Goal: Find contact information: Find contact information

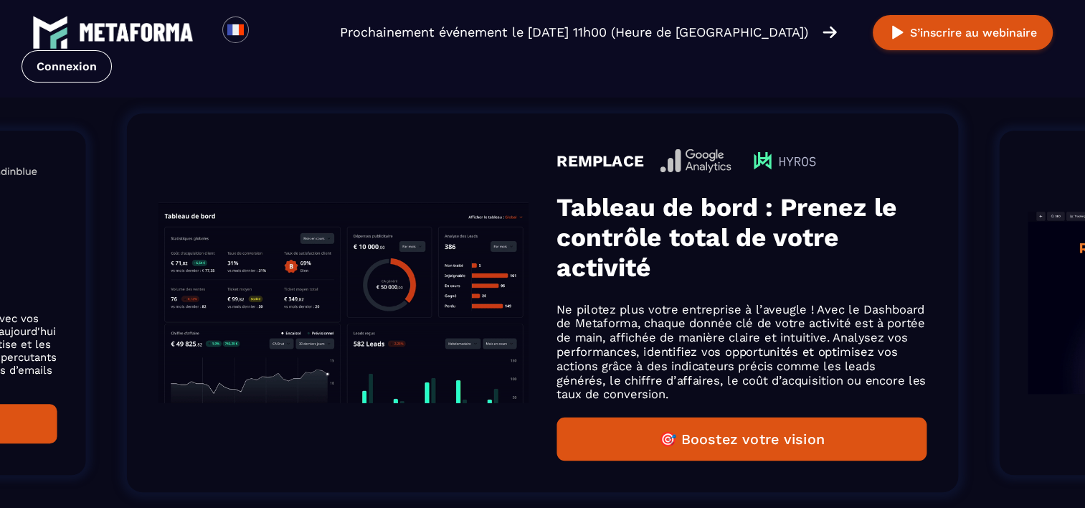
scroll to position [933, 0]
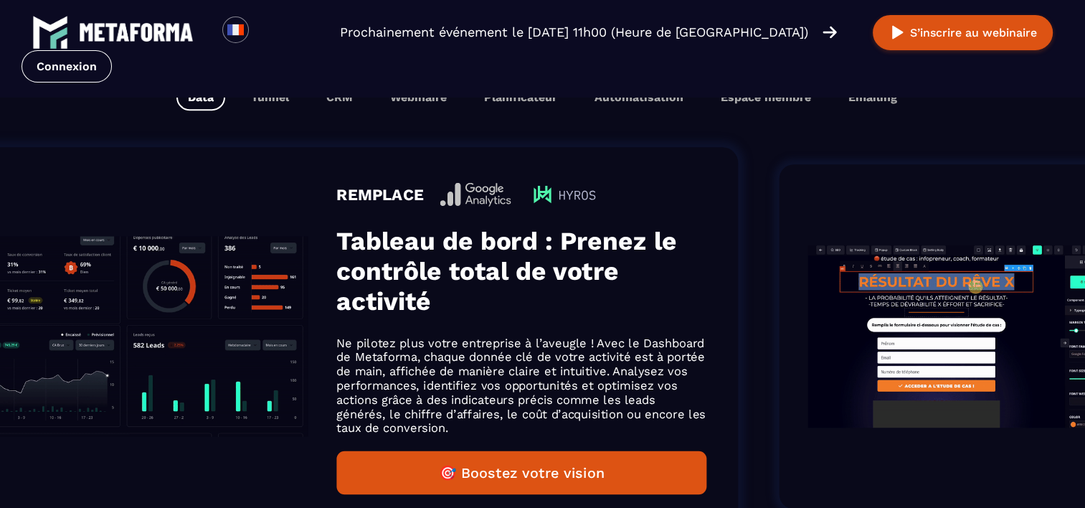
drag, startPoint x: 656, startPoint y: 349, endPoint x: 124, endPoint y: 299, distance: 534.6
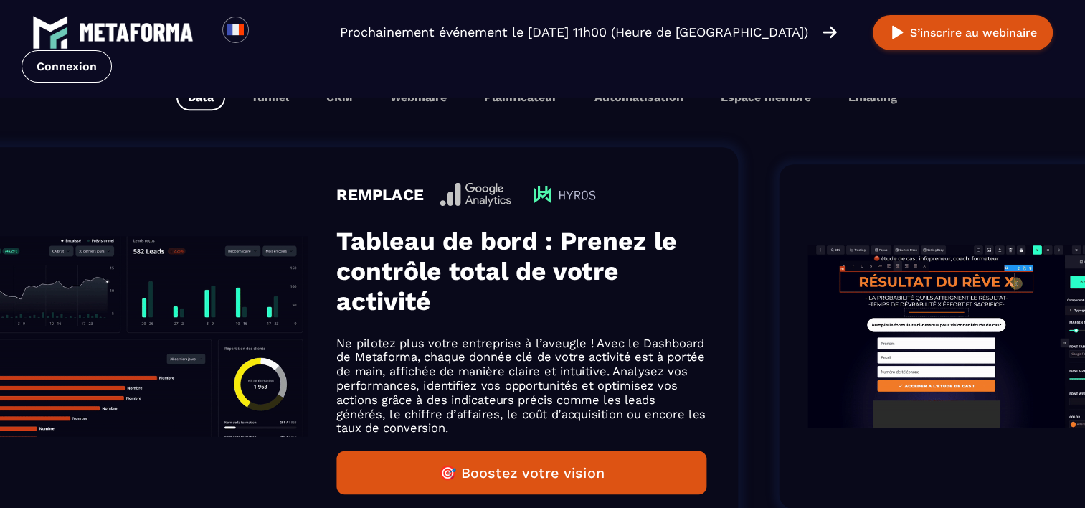
click at [124, 299] on ol "REMPLACE Espace Membre Metaforma permet de créer des espaces de formation perso…" at bounding box center [447, 336] width 1085 height 423
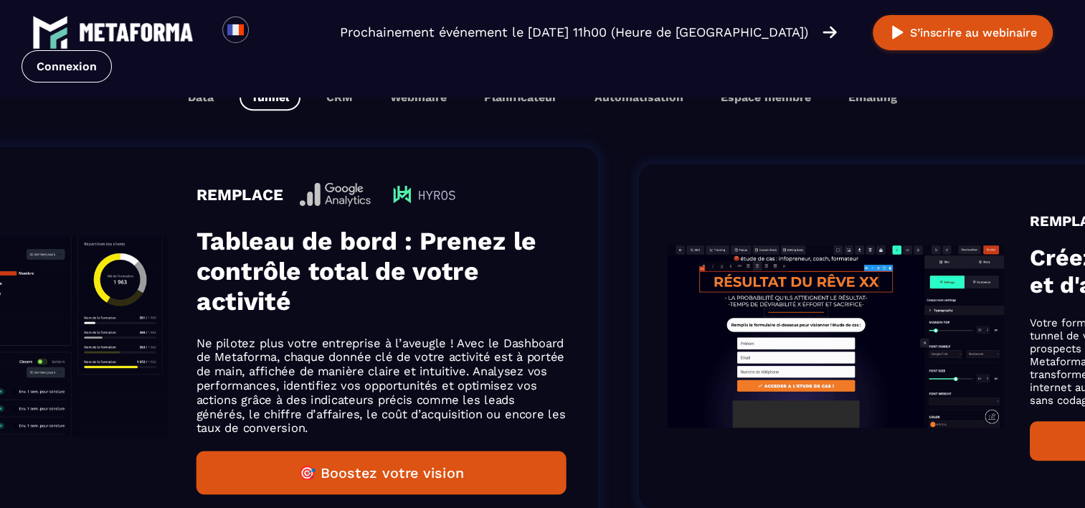
drag, startPoint x: 593, startPoint y: 338, endPoint x: 1098, endPoint y: 414, distance: 510.6
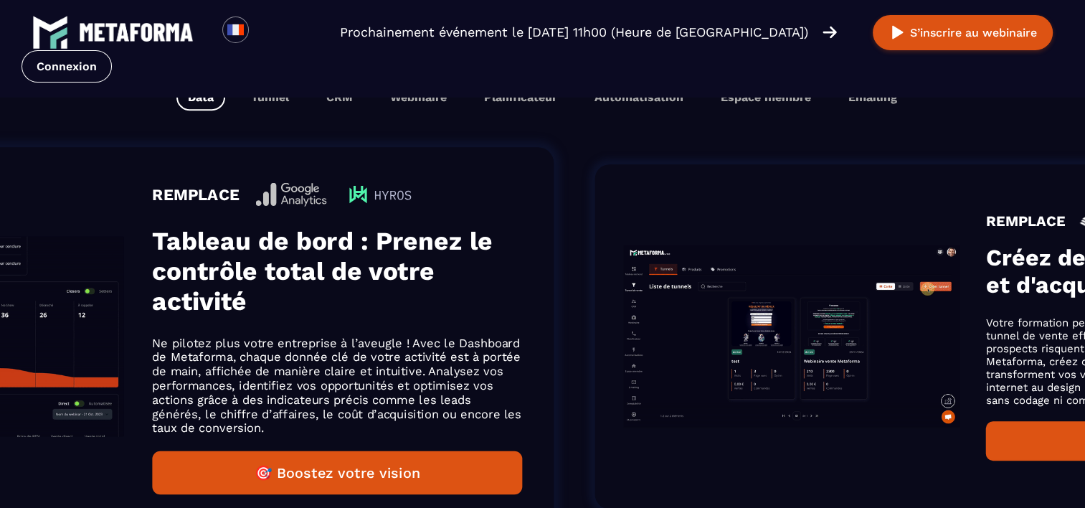
drag, startPoint x: 879, startPoint y: 323, endPoint x: 396, endPoint y: 307, distance: 483.0
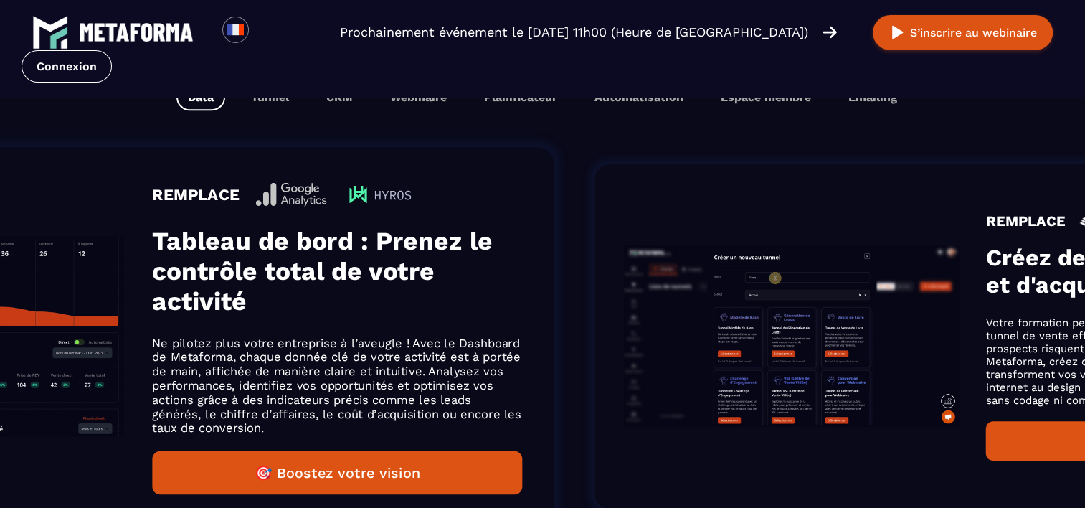
click at [396, 307] on div "REMPLACE Tableau de bord : Prenez le contrôle total de votre activité Ne pilote…" at bounding box center [137, 336] width 831 height 379
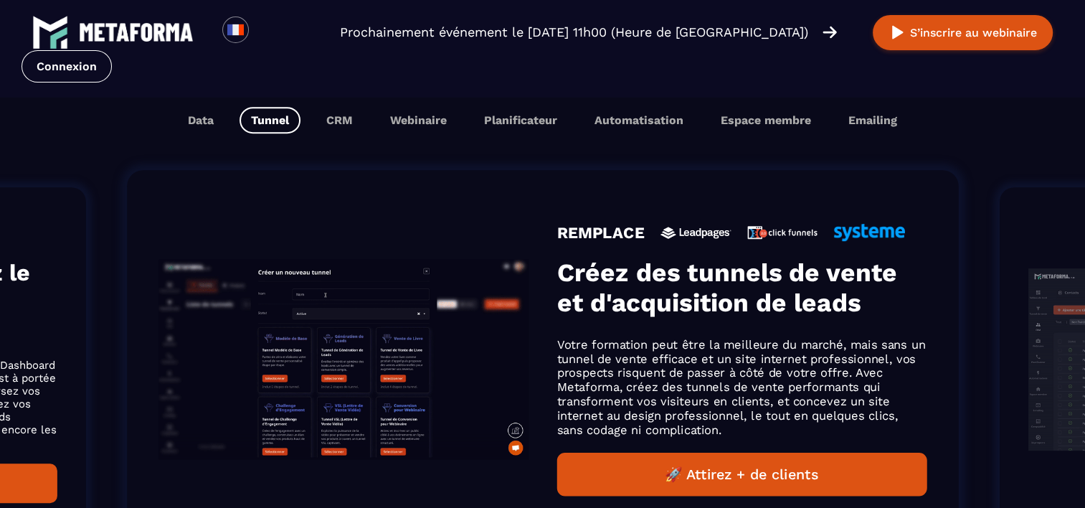
scroll to position [956, 0]
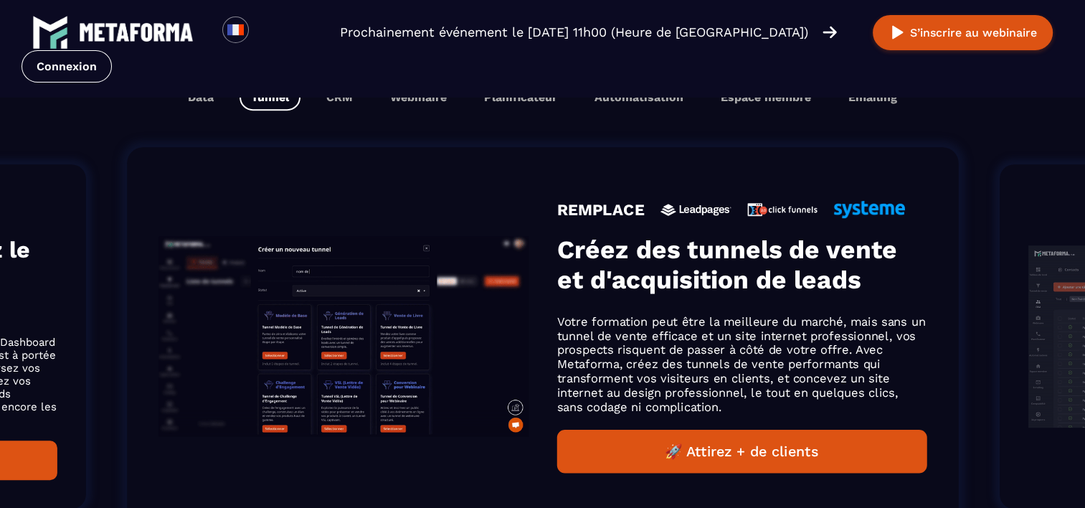
drag, startPoint x: 524, startPoint y: 328, endPoint x: 996, endPoint y: 387, distance: 475.7
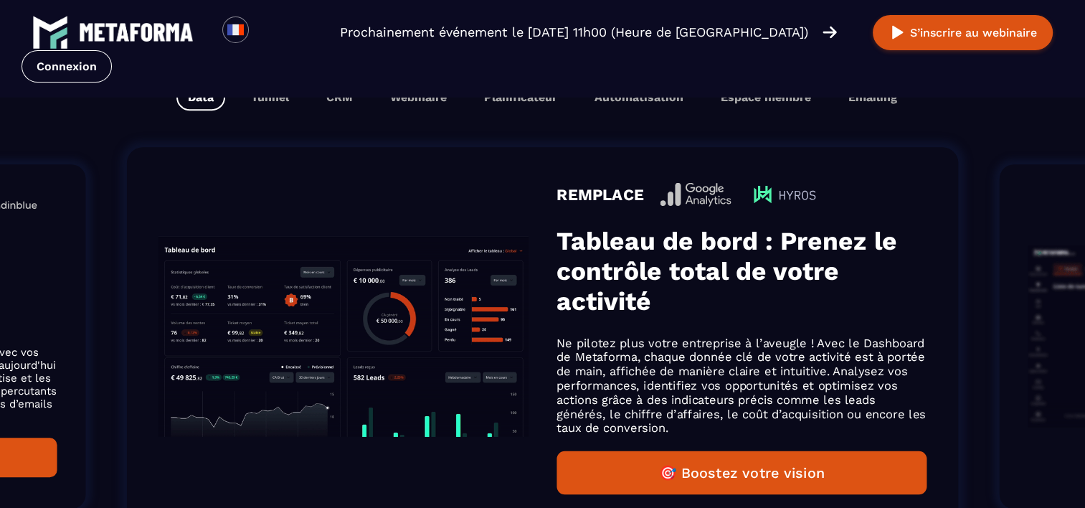
click at [468, 379] on img "Gallery" at bounding box center [344, 336] width 370 height 200
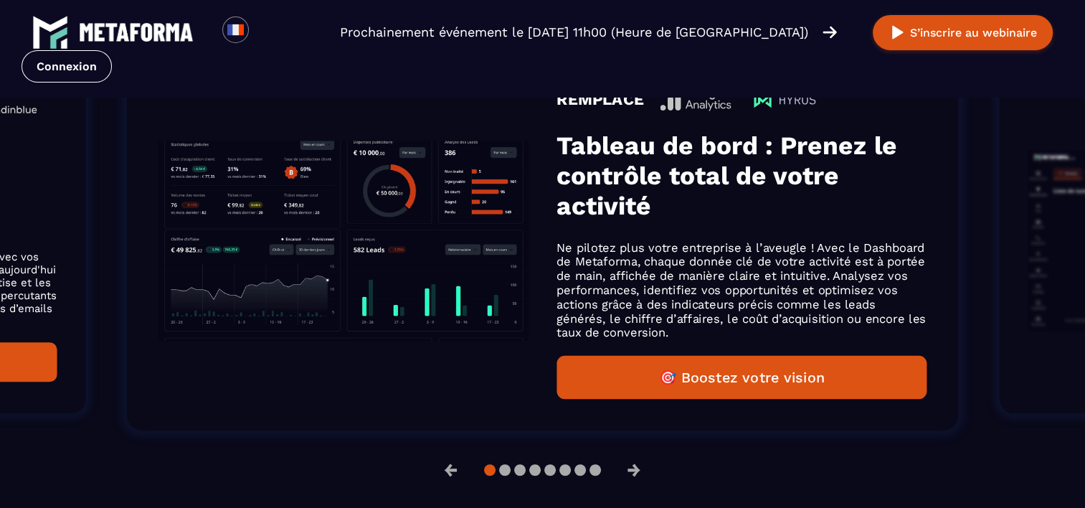
scroll to position [1029, 0]
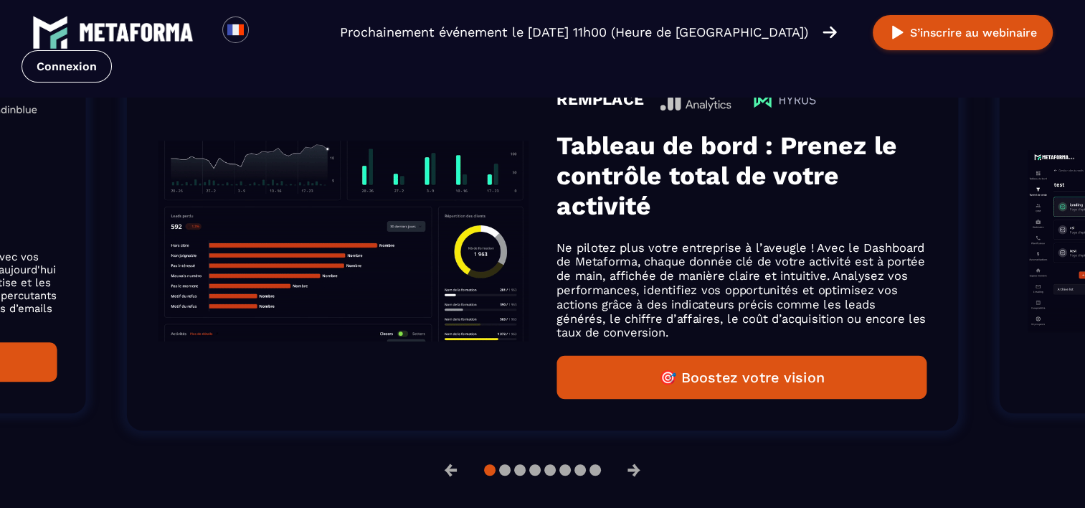
click at [696, 366] on button "🎯 Boostez votre vision" at bounding box center [742, 378] width 370 height 44
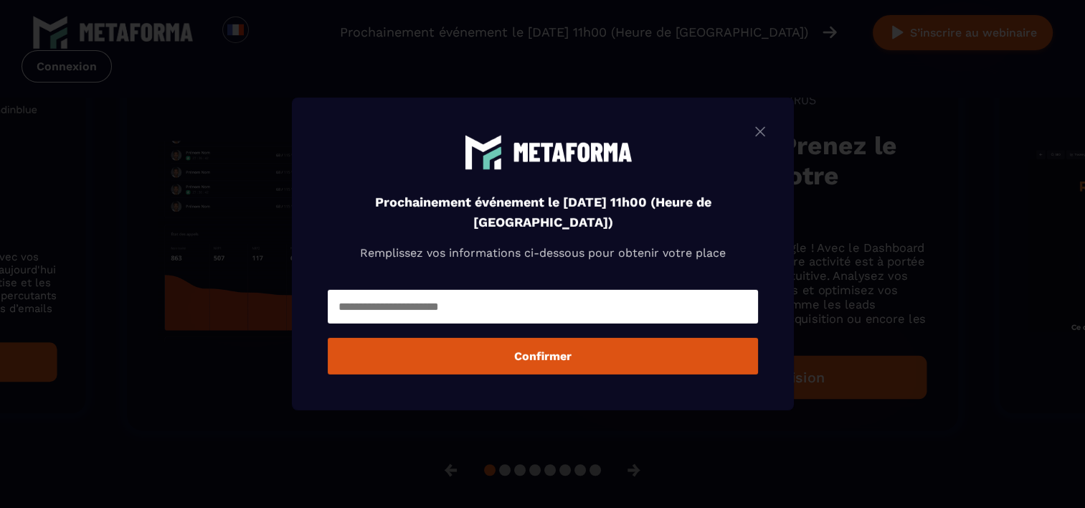
click at [764, 126] on img "Modal window" at bounding box center [760, 132] width 17 height 18
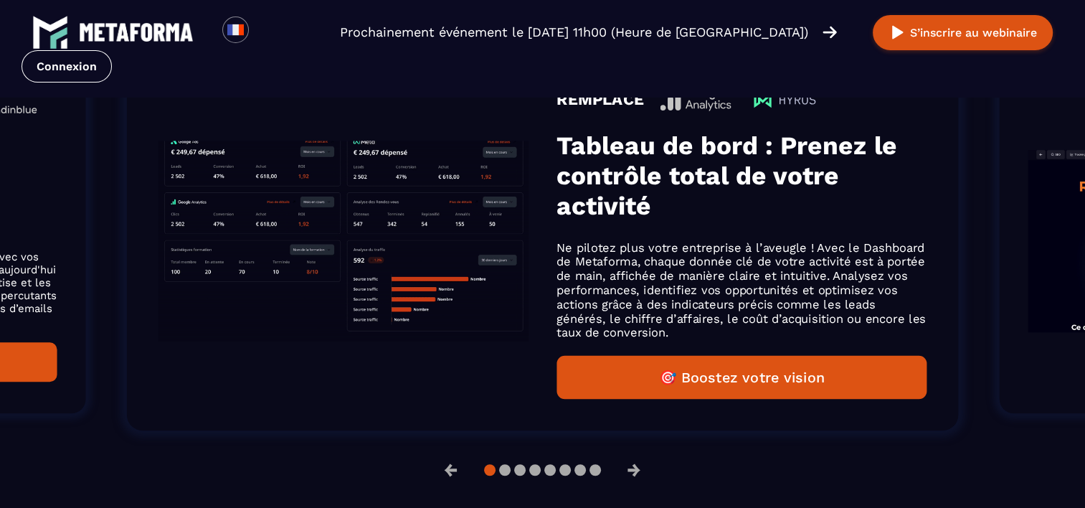
click at [322, 280] on img "Gallery" at bounding box center [344, 241] width 370 height 200
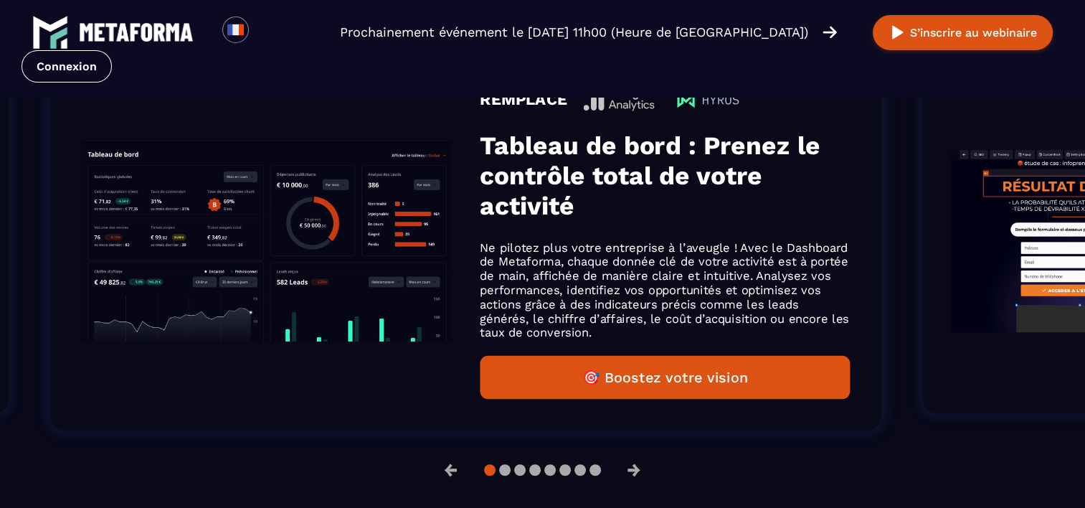
drag, startPoint x: 823, startPoint y: 281, endPoint x: 389, endPoint y: 293, distance: 434.1
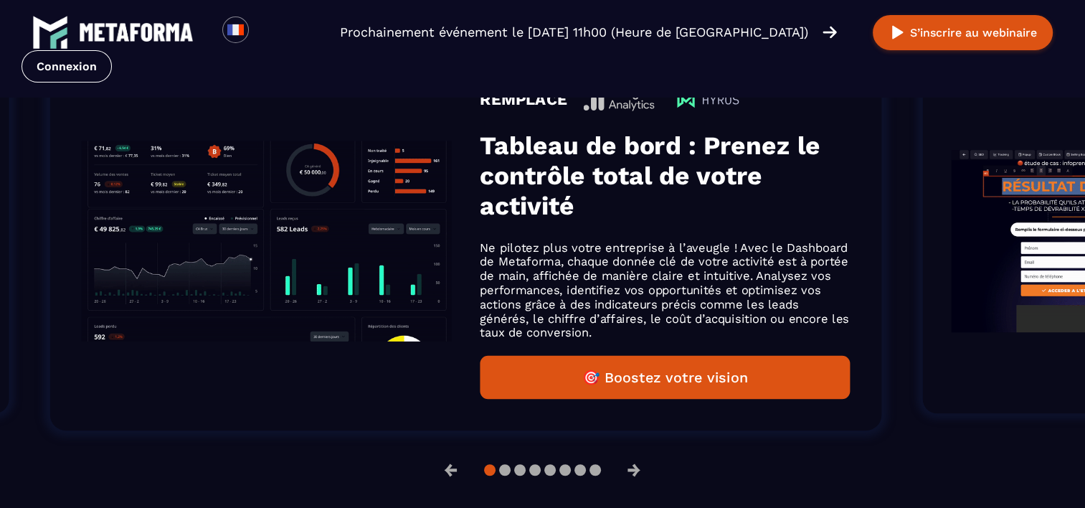
click at [389, 293] on ol "REMPLACE Espace Membre Metaforma permet de créer des espaces de formation perso…" at bounding box center [591, 240] width 1085 height 423
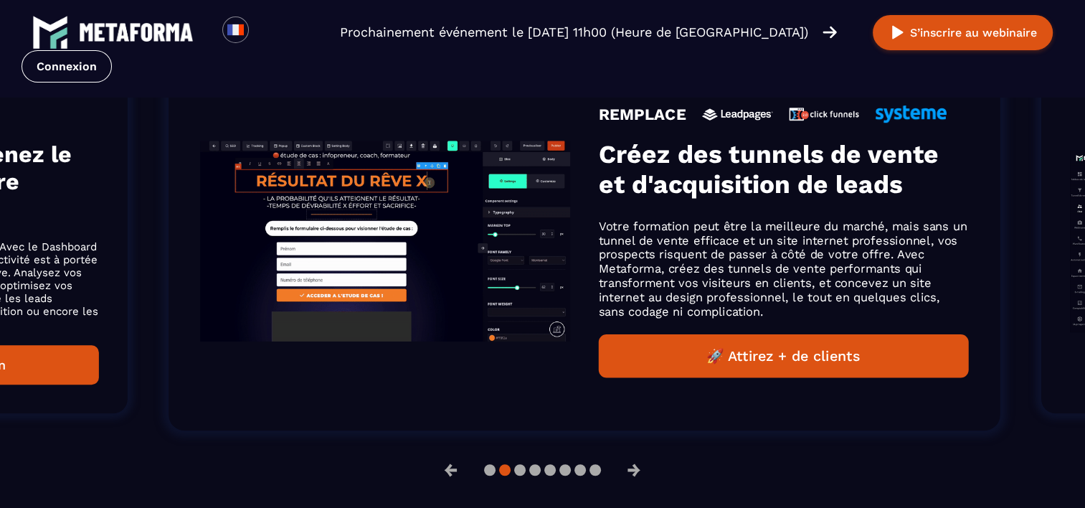
drag, startPoint x: 533, startPoint y: 310, endPoint x: 574, endPoint y: 290, distance: 45.5
click at [574, 290] on div "REMPLACE Créez des tunnels de vente et d'acquisition de leads Votre formation p…" at bounding box center [584, 241] width 831 height 379
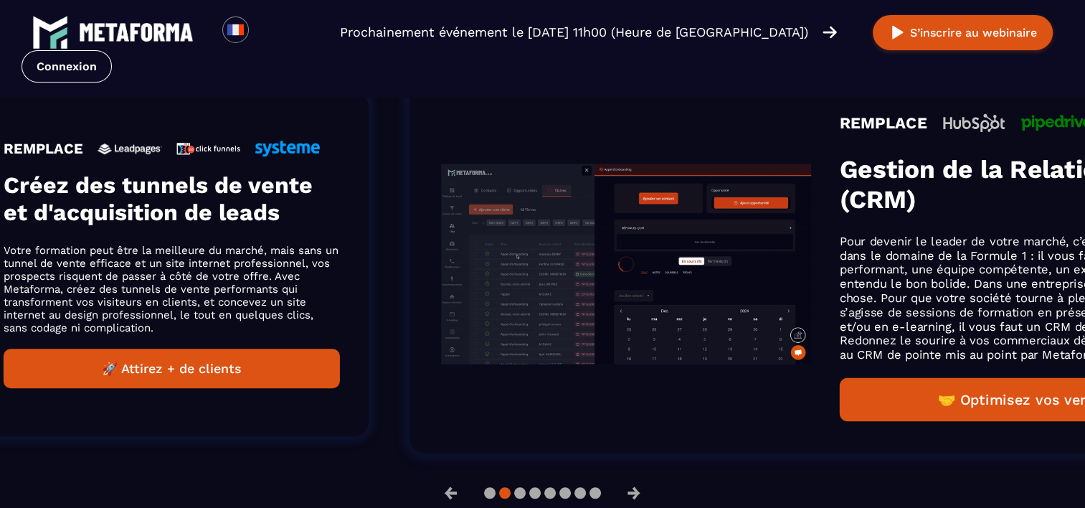
scroll to position [1051, 0]
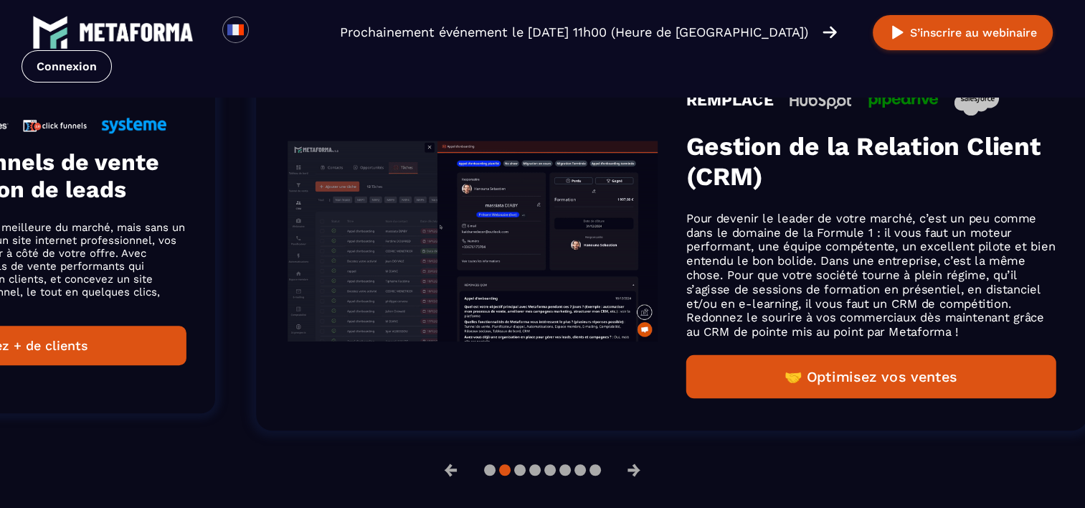
drag, startPoint x: 840, startPoint y: 290, endPoint x: 54, endPoint y: 237, distance: 787.9
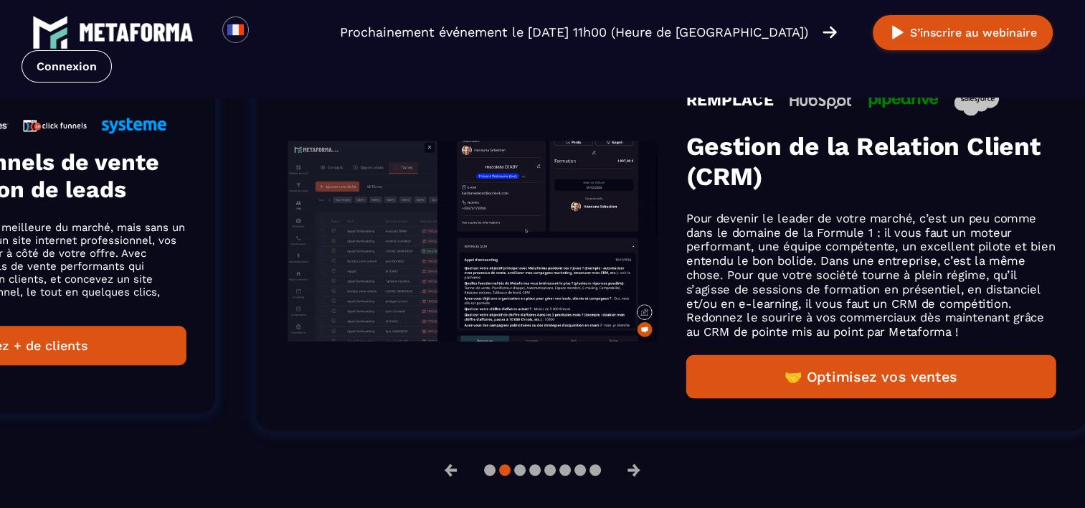
click at [54, 237] on p "Votre formation peut être la meilleure du marché, mais sans un tunnel de vente …" at bounding box center [18, 266] width 336 height 90
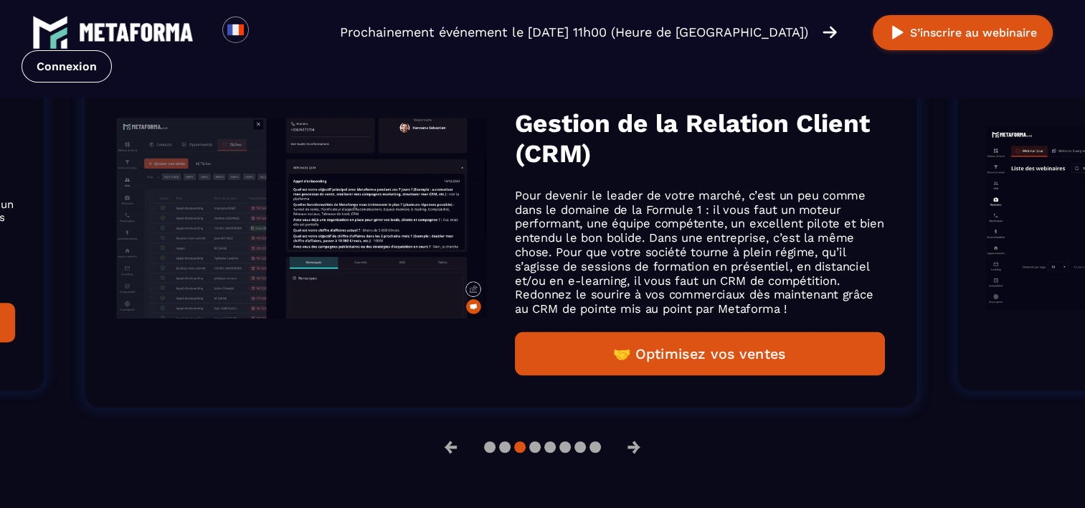
scroll to position [1029, 0]
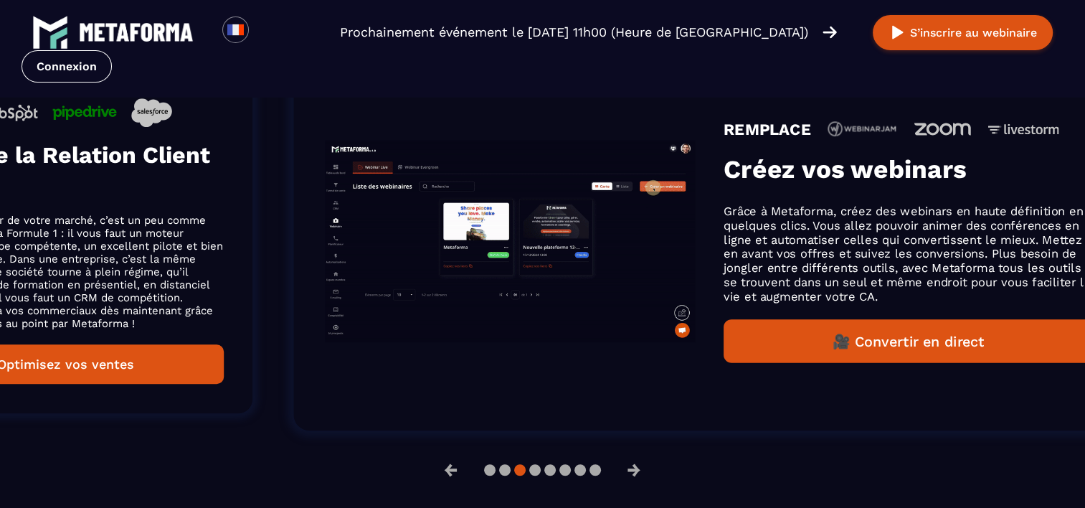
drag, startPoint x: 774, startPoint y: 267, endPoint x: 77, endPoint y: 267, distance: 697.2
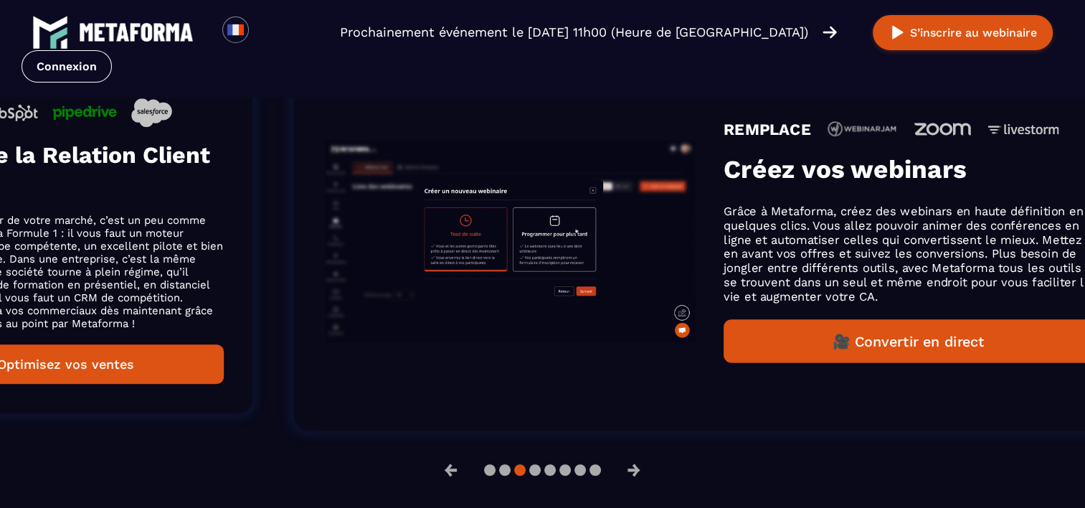
click at [77, 267] on p "Pour devenir le leader de votre marché, c’est un peu comme dans le domaine de l…" at bounding box center [55, 272] width 336 height 116
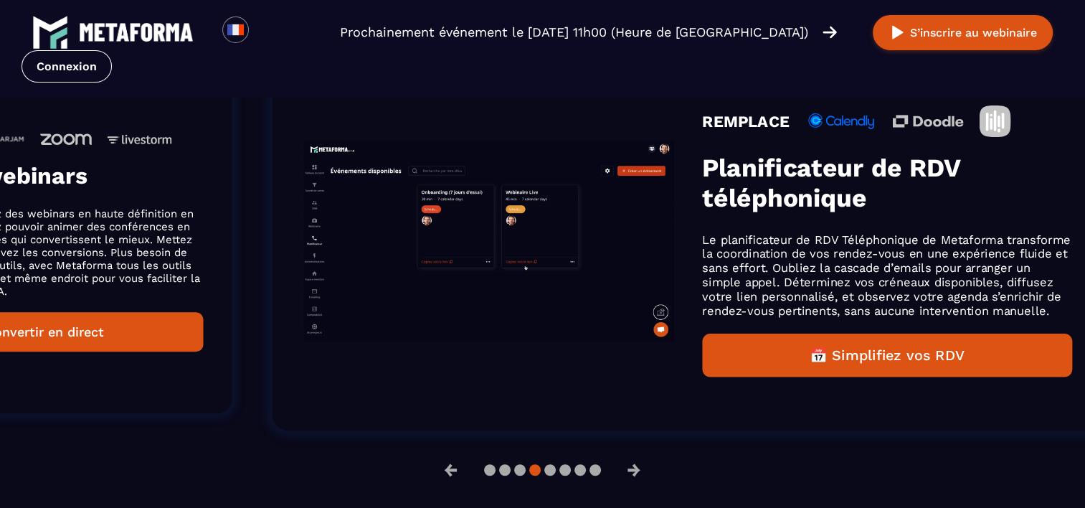
drag, startPoint x: 887, startPoint y: 248, endPoint x: 109, endPoint y: 235, distance: 778.3
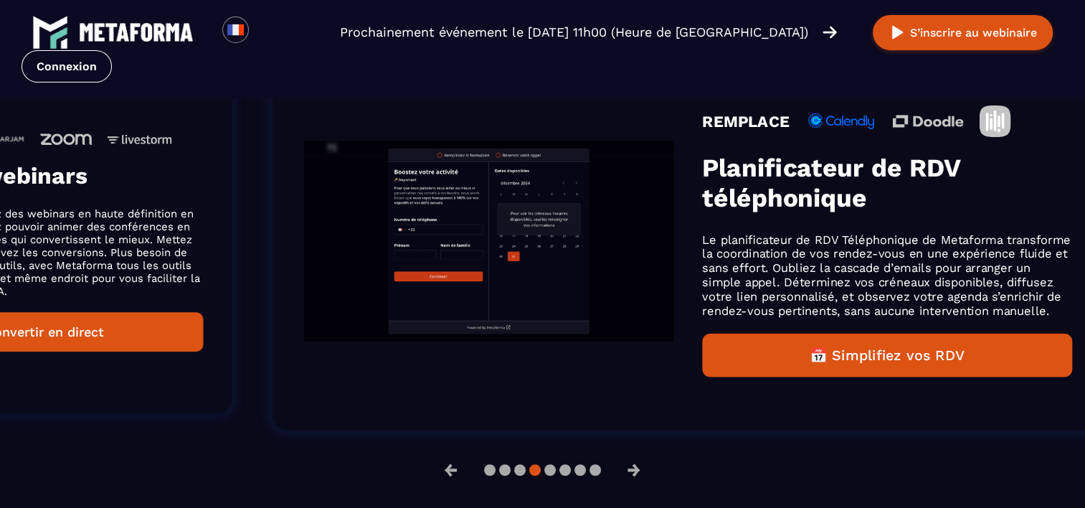
click at [109, 235] on p "Grâce à Metaforma, créez des webinars en haute définition en quelques clics. Vo…" at bounding box center [35, 252] width 336 height 90
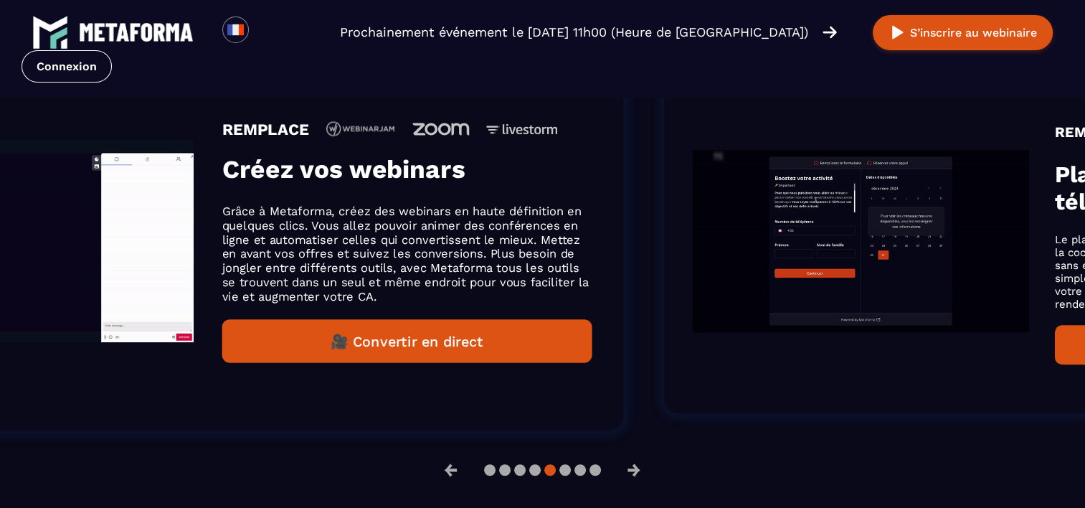
drag, startPoint x: 599, startPoint y: 244, endPoint x: 1098, endPoint y: 271, distance: 500.0
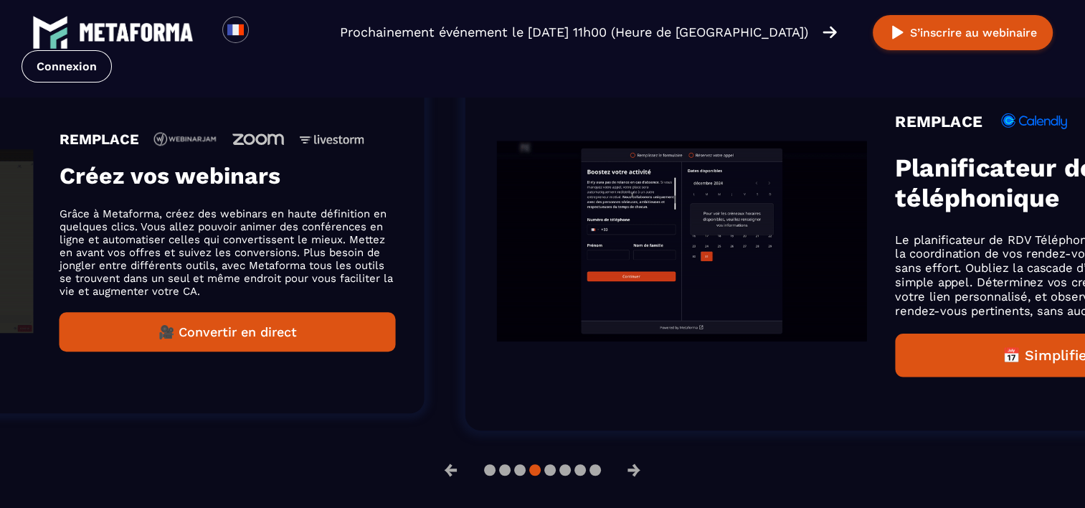
drag, startPoint x: 766, startPoint y: 273, endPoint x: 226, endPoint y: 242, distance: 540.9
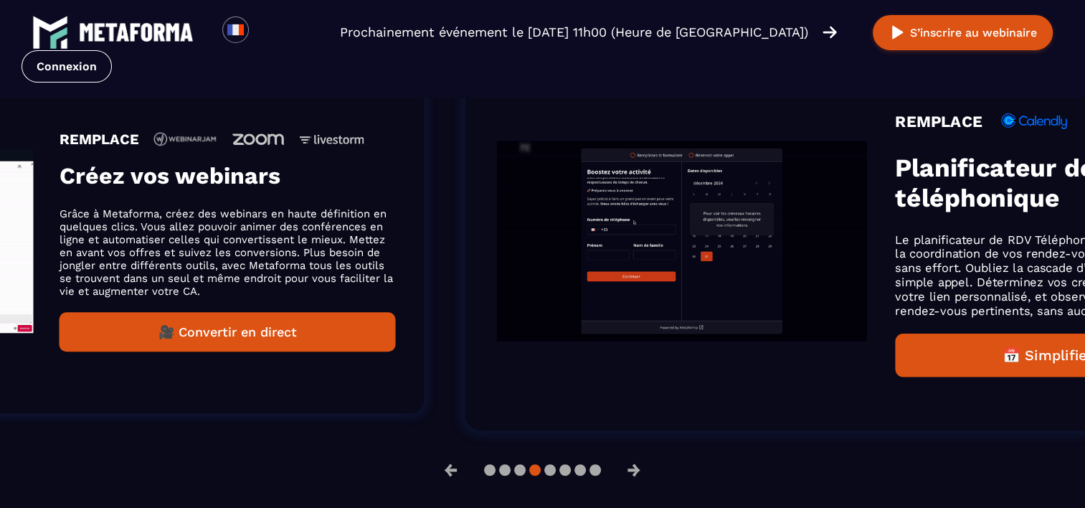
click at [226, 242] on p "Grâce à Metaforma, créez des webinars en haute définition en quelques clics. Vo…" at bounding box center [228, 252] width 336 height 90
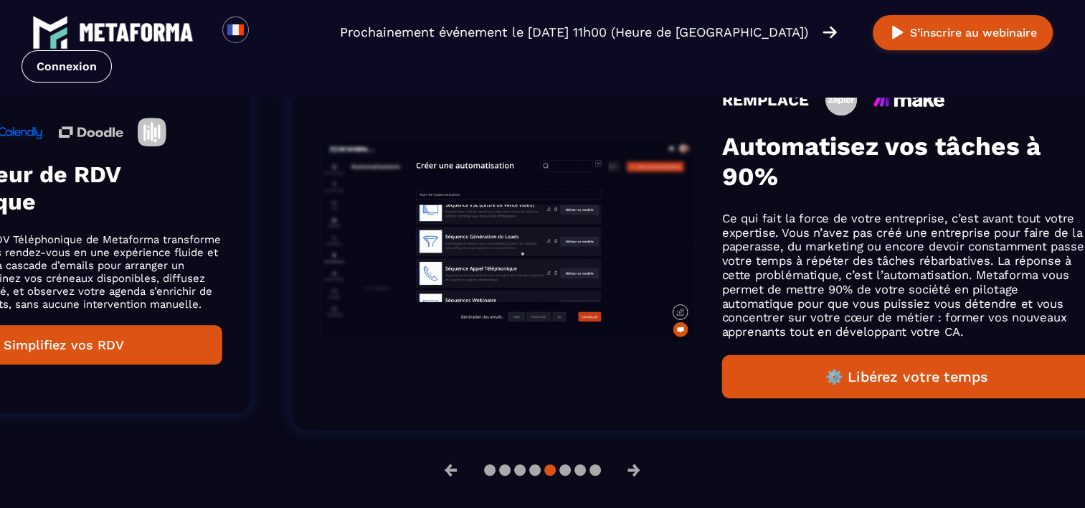
drag, startPoint x: 847, startPoint y: 273, endPoint x: 146, endPoint y: 270, distance: 700.8
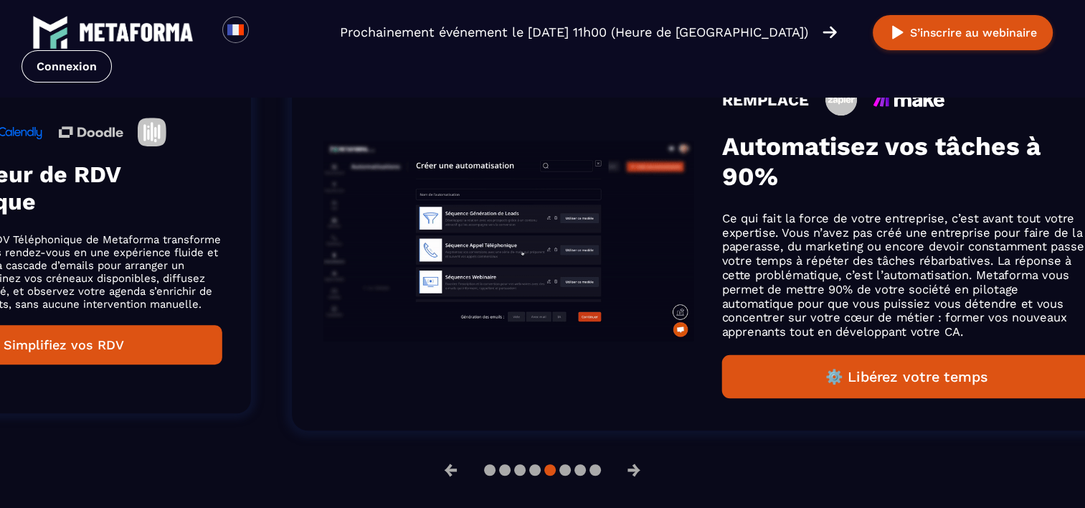
click at [146, 270] on p "Le planificateur de RDV Téléphonique de Metaforma transforme la coordination de…" at bounding box center [54, 271] width 336 height 77
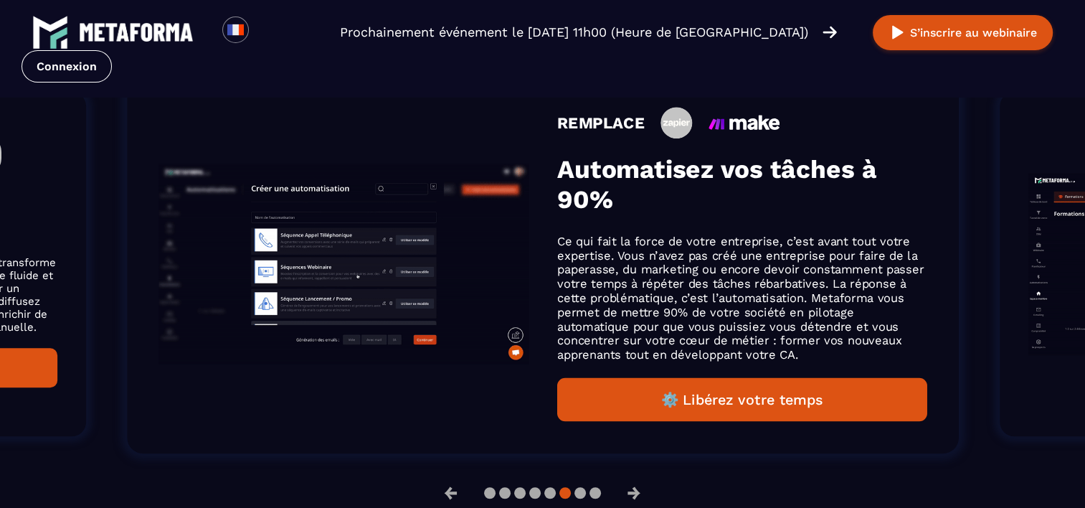
scroll to position [1051, 0]
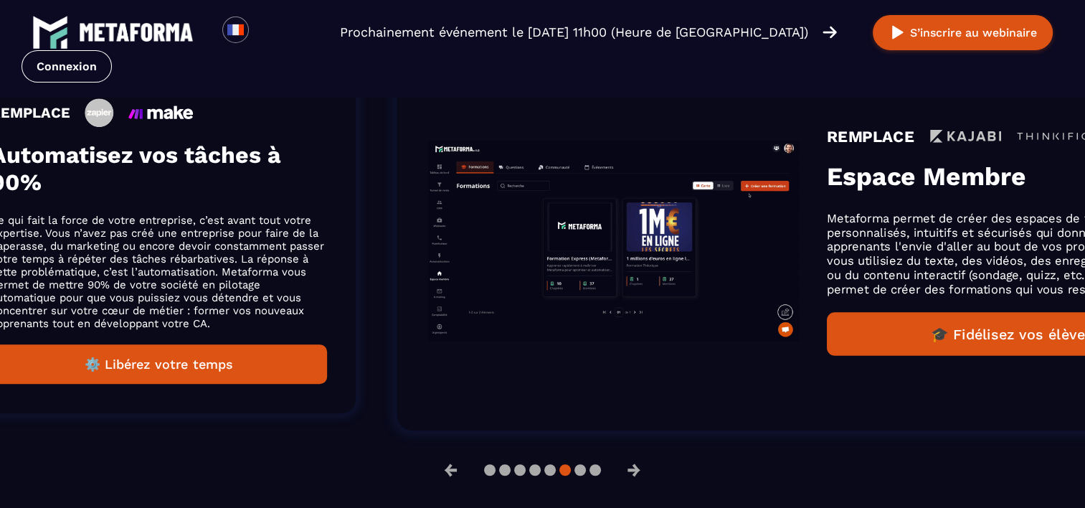
drag, startPoint x: 831, startPoint y: 270, endPoint x: 194, endPoint y: 296, distance: 637.4
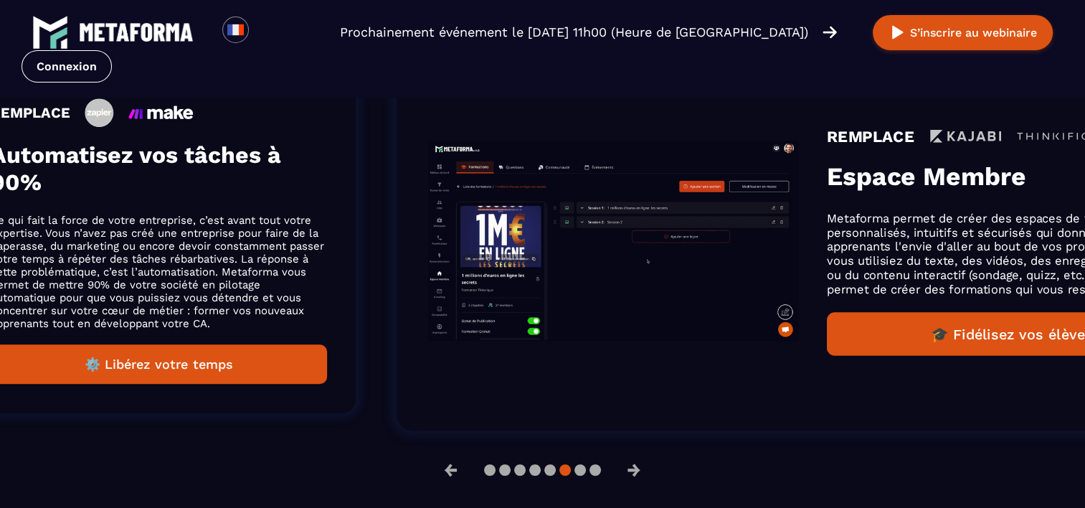
click at [194, 296] on p "Ce qui fait la force de votre entreprise, c’est avant tout votre expertise. Vou…" at bounding box center [159, 272] width 336 height 116
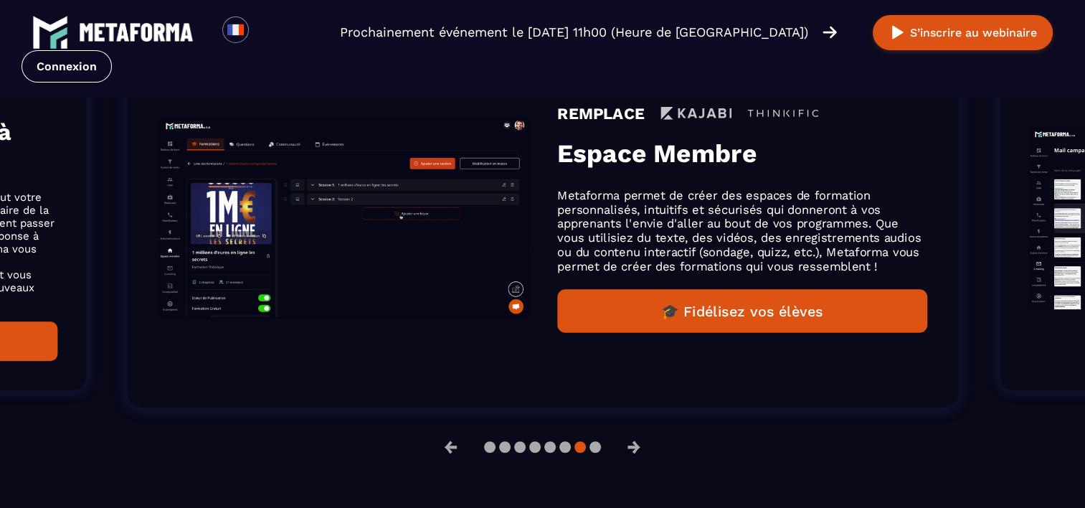
scroll to position [1029, 0]
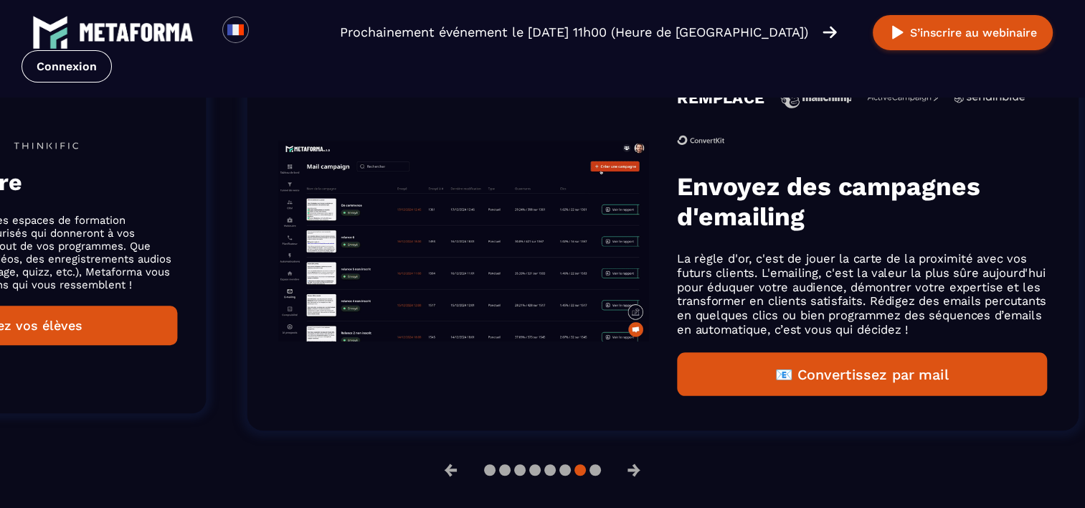
drag, startPoint x: 816, startPoint y: 221, endPoint x: 86, endPoint y: 163, distance: 731.8
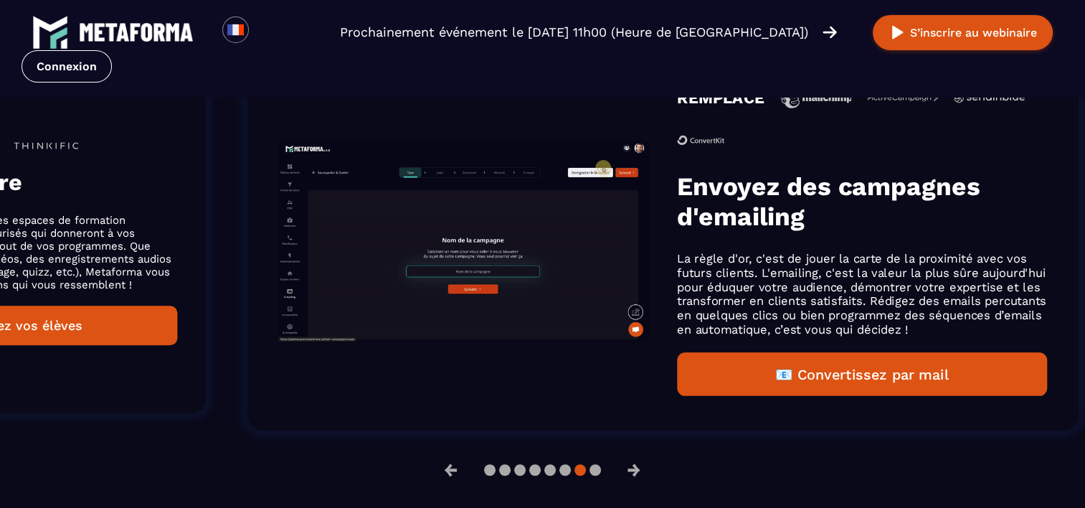
click at [86, 163] on div "REMPLACE Espace Membre Metaforma permet de créer des espaces de formation perso…" at bounding box center [9, 241] width 336 height 208
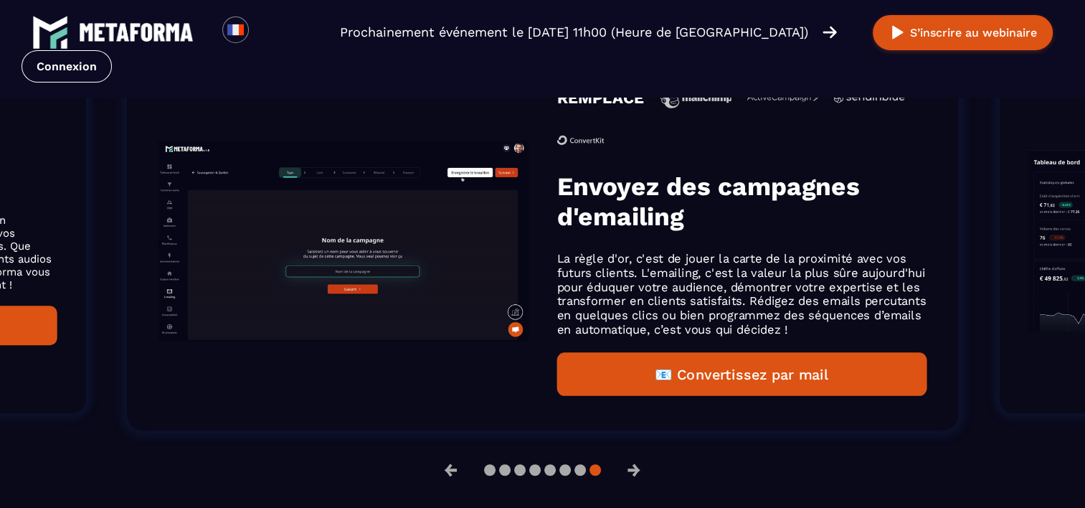
click at [897, 298] on p "La règle d'or, c'est de jouer la carte de la proximité avec vos futurs clients.…" at bounding box center [742, 293] width 370 height 85
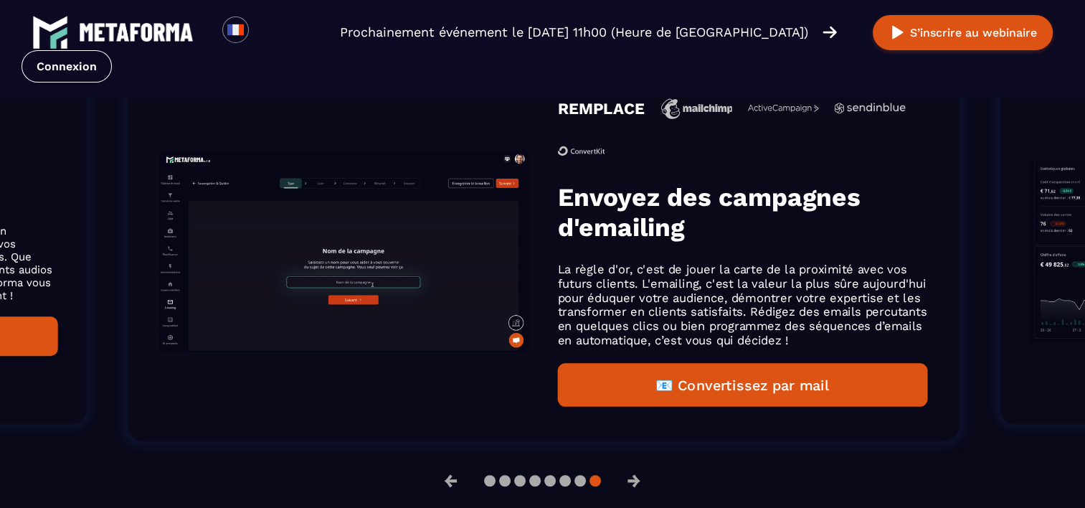
scroll to position [1016, 0]
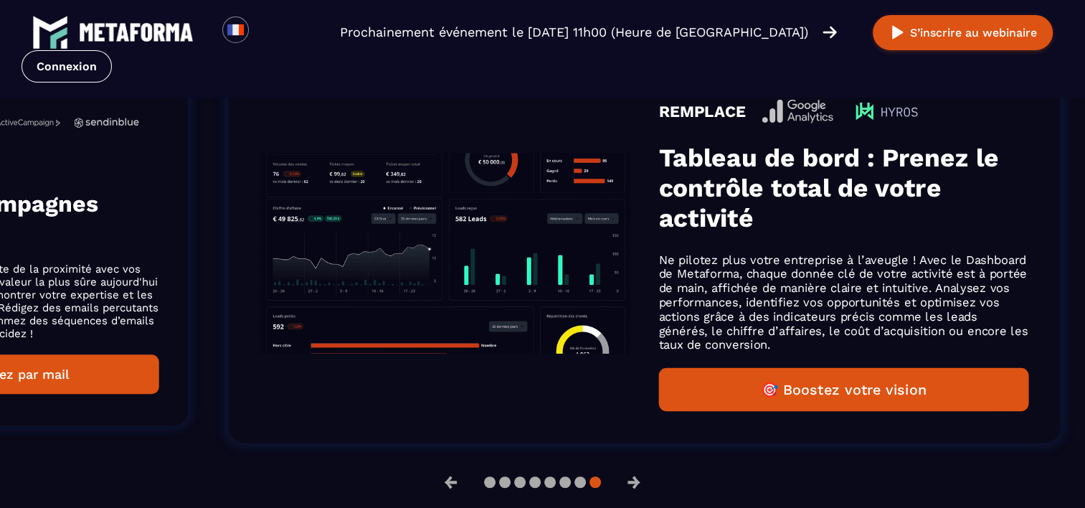
drag, startPoint x: 925, startPoint y: 293, endPoint x: 180, endPoint y: 310, distance: 745.4
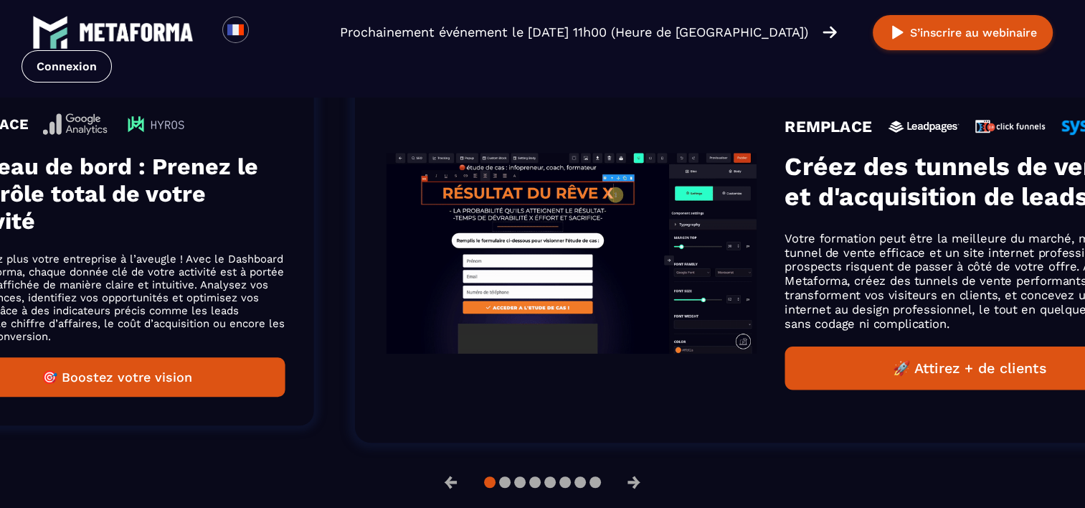
drag, startPoint x: 875, startPoint y: 225, endPoint x: 268, endPoint y: 280, distance: 609.4
click at [268, 280] on div "REMPLACE Tableau de bord : Prenez le contrôle total de votre activité Ne pilote…" at bounding box center [117, 253] width 336 height 287
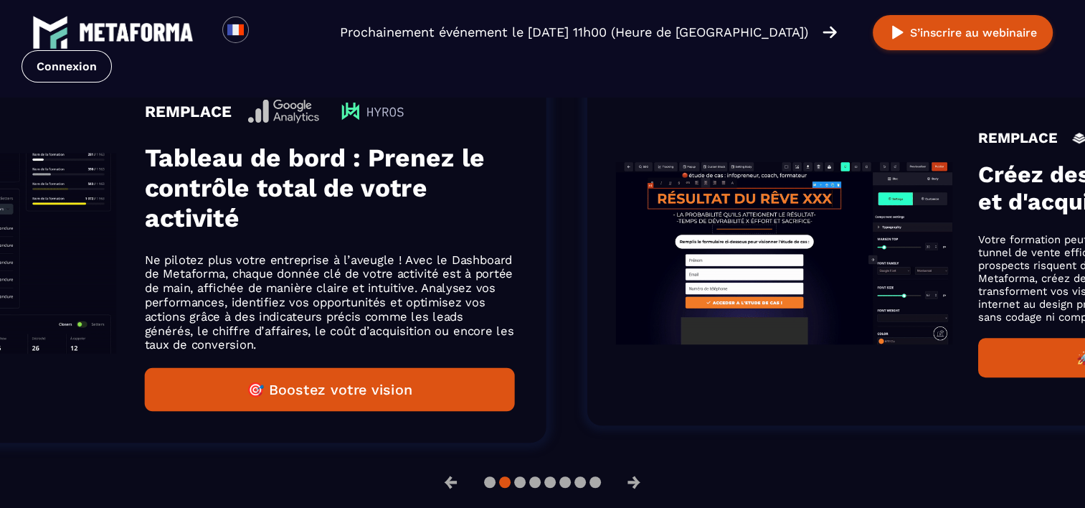
drag, startPoint x: 401, startPoint y: 257, endPoint x: 907, endPoint y: 238, distance: 506.7
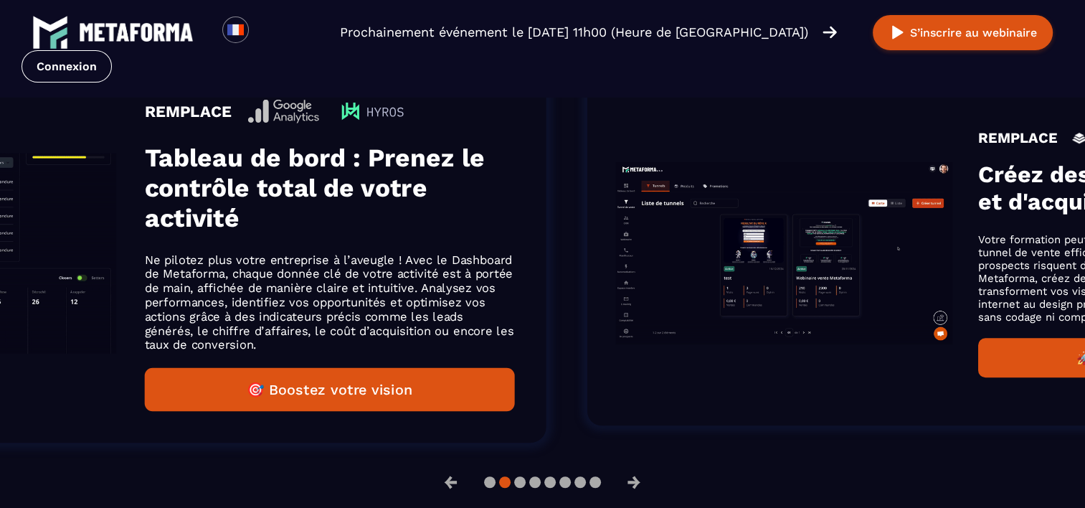
click at [907, 238] on div "REMPLACE Créez des tunnels de vente et d'acquisition de leads Votre formation p…" at bounding box center [965, 253] width 756 height 344
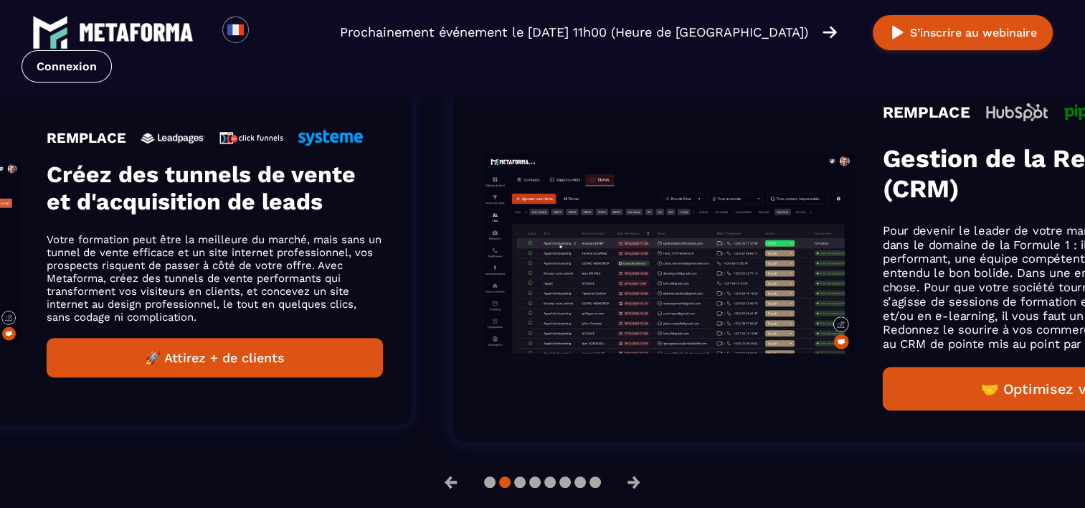
drag, startPoint x: 848, startPoint y: 227, endPoint x: 338, endPoint y: 233, distance: 510.0
click at [338, 233] on div "REMPLACE Créez des tunnels de vente et d'acquisition de leads Votre formation p…" at bounding box center [215, 253] width 336 height 248
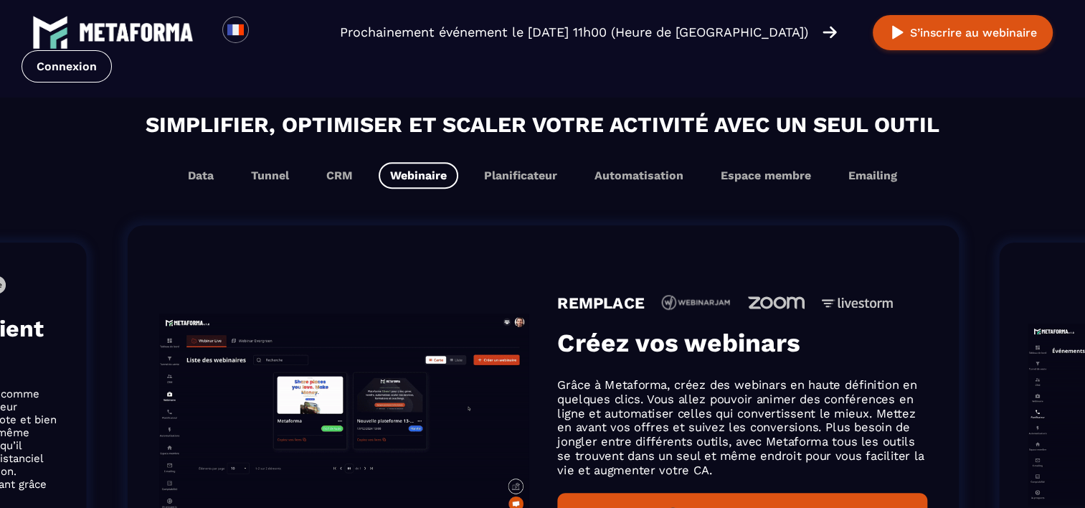
scroll to position [855, 0]
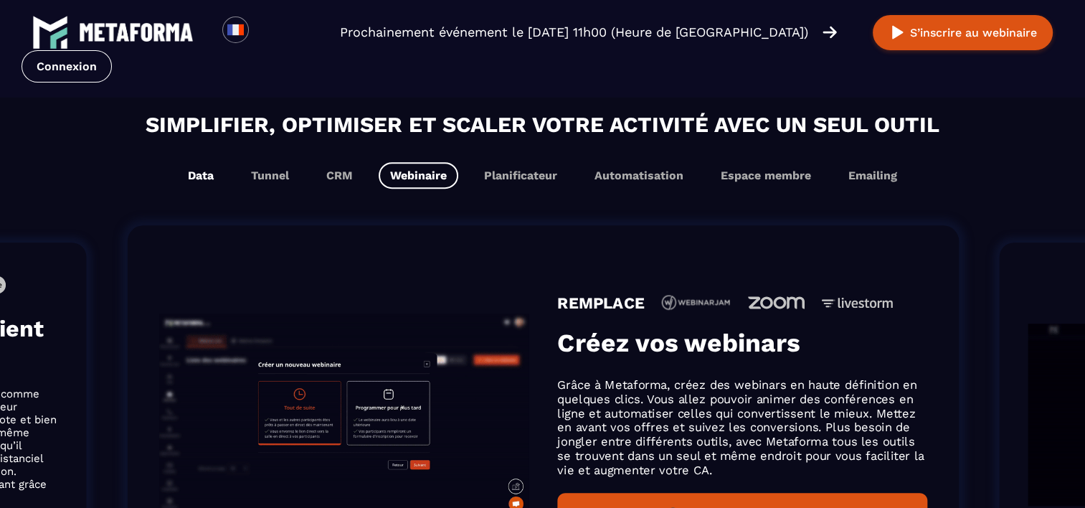
click at [215, 174] on button "Data" at bounding box center [200, 175] width 49 height 27
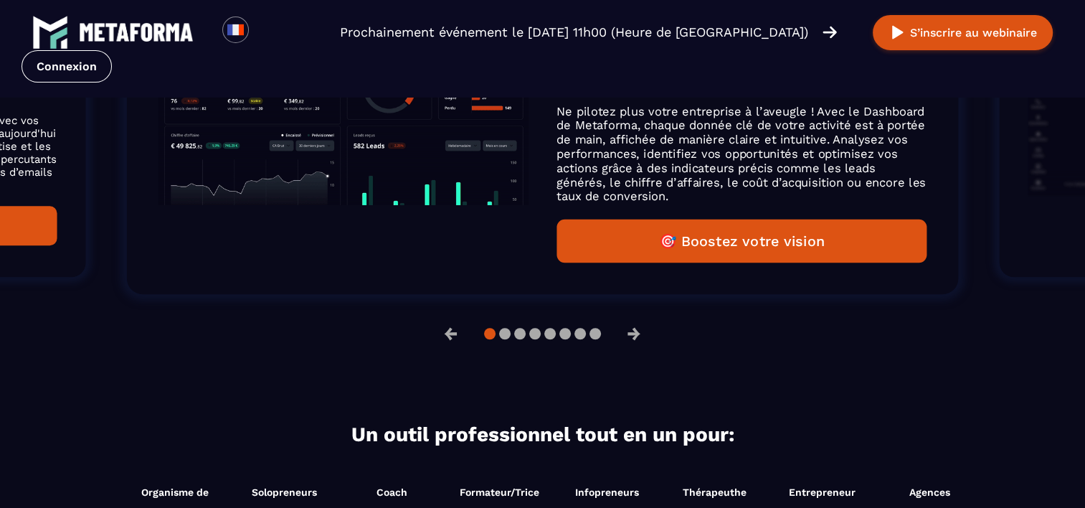
scroll to position [1016, 0]
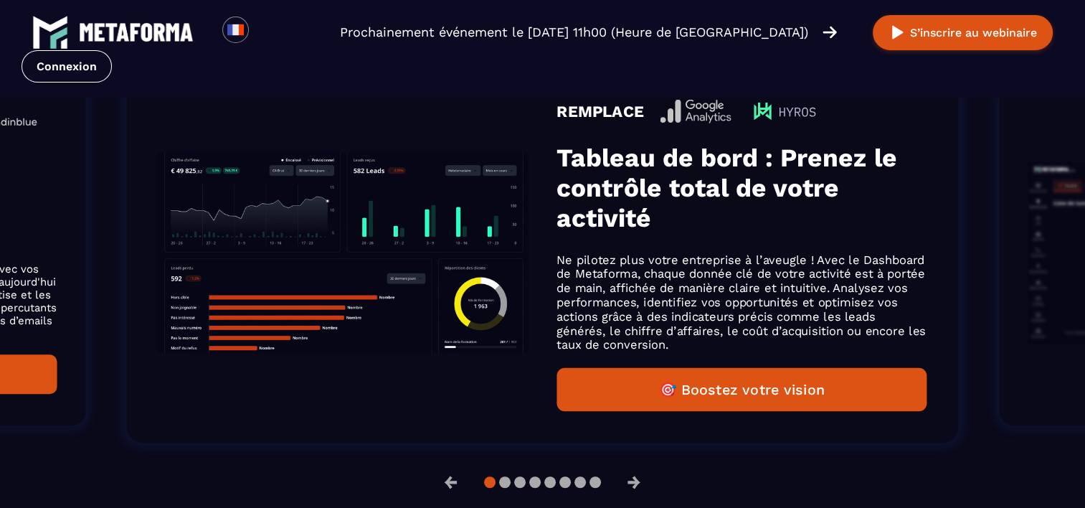
click at [318, 270] on img "Gallery" at bounding box center [344, 253] width 370 height 200
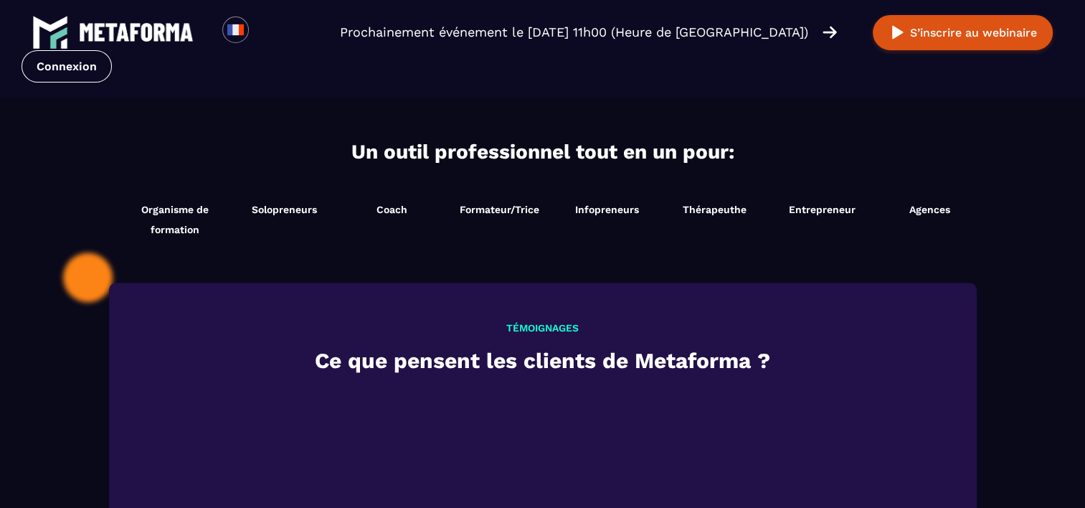
scroll to position [1298, 0]
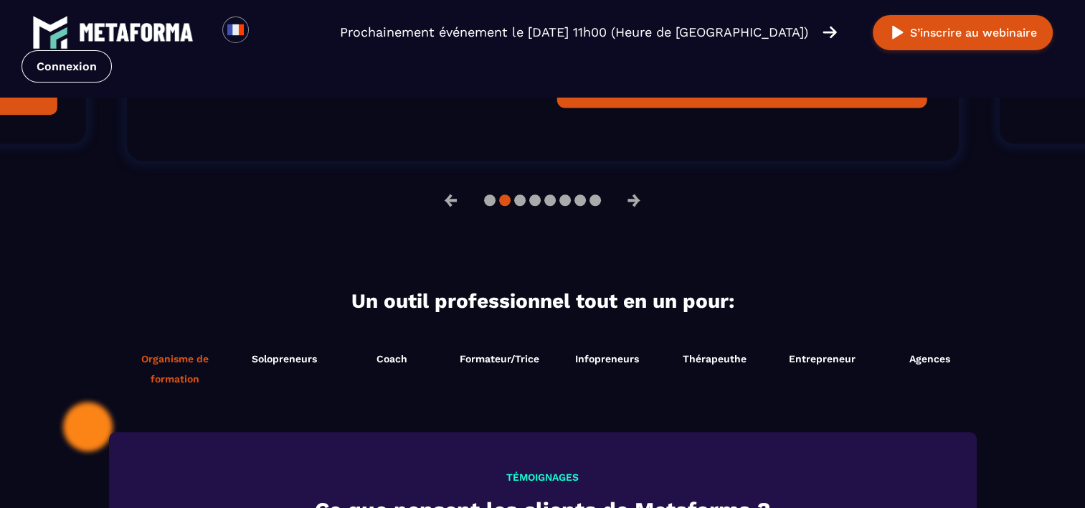
click at [169, 363] on span "Organisme de formation" at bounding box center [175, 369] width 104 height 40
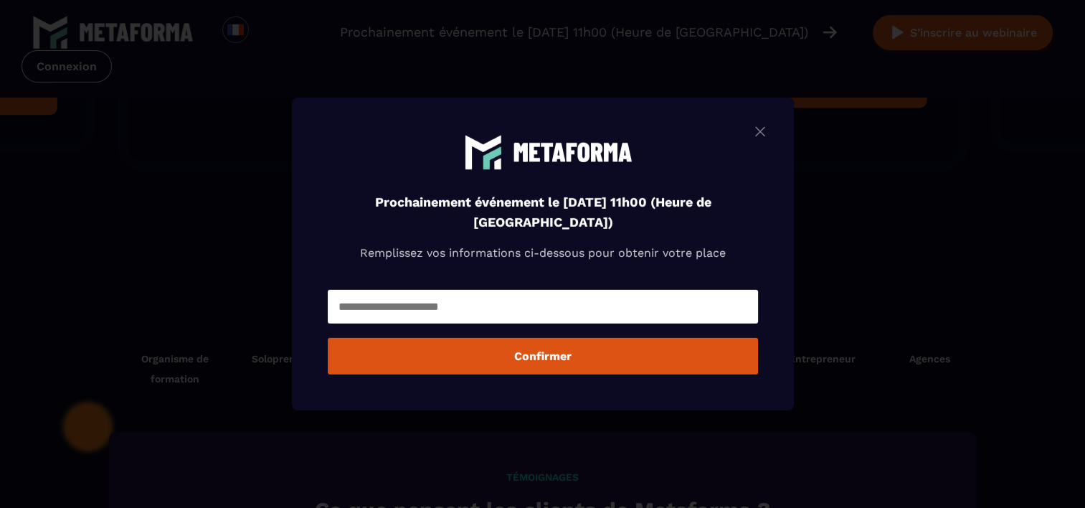
click at [769, 137] on img "Modal window" at bounding box center [760, 132] width 17 height 18
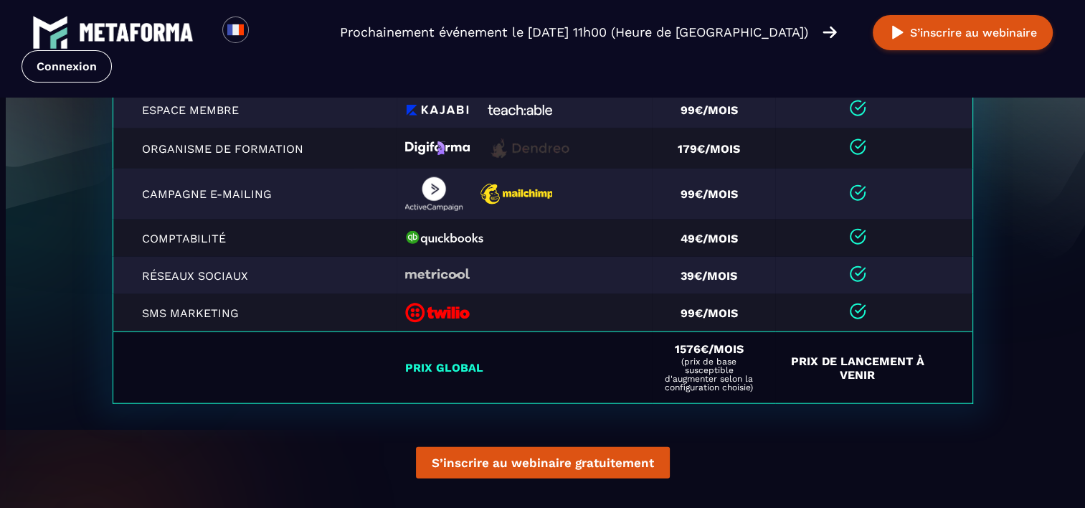
scroll to position [3302, 0]
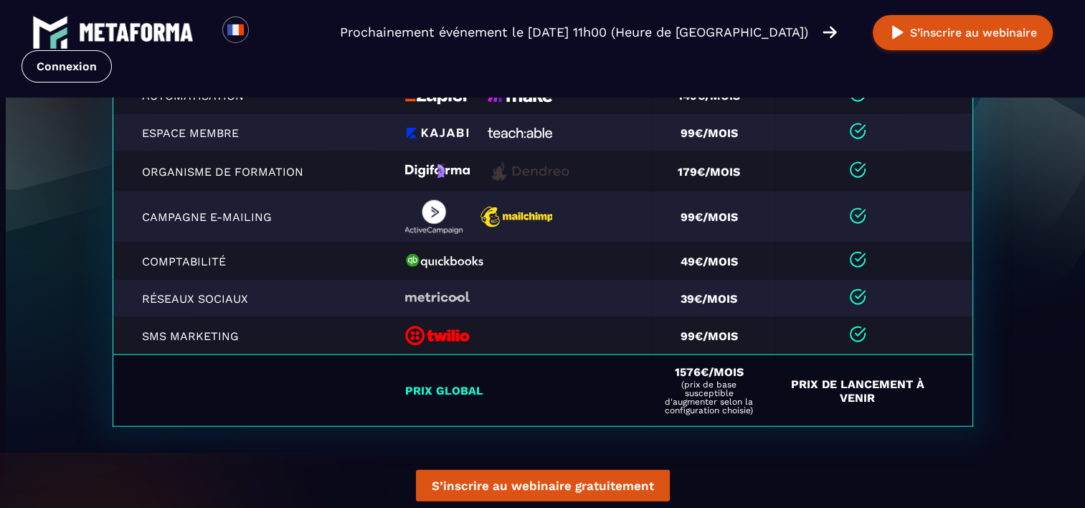
click at [383, 131] on td "Espace Membre" at bounding box center [255, 132] width 284 height 37
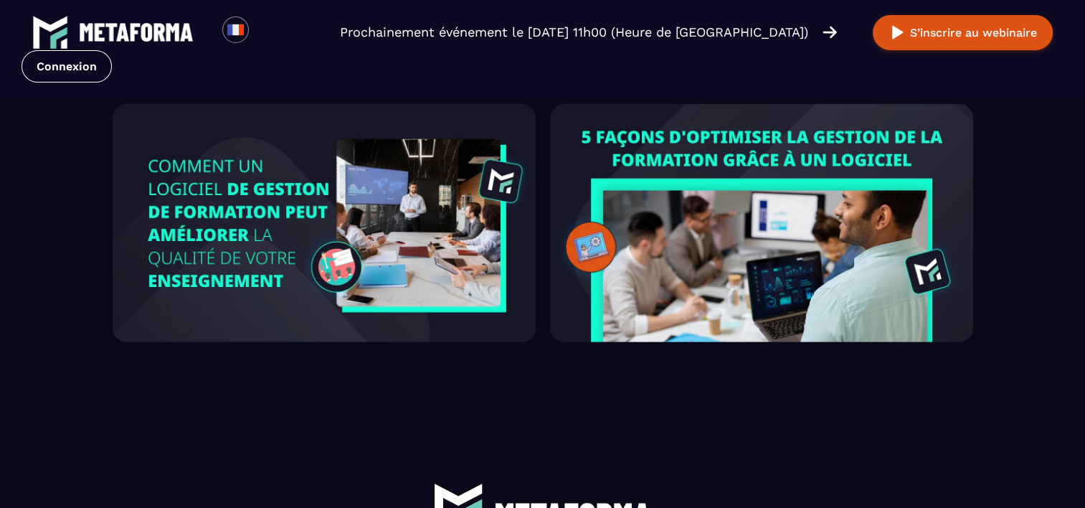
scroll to position [4114, 0]
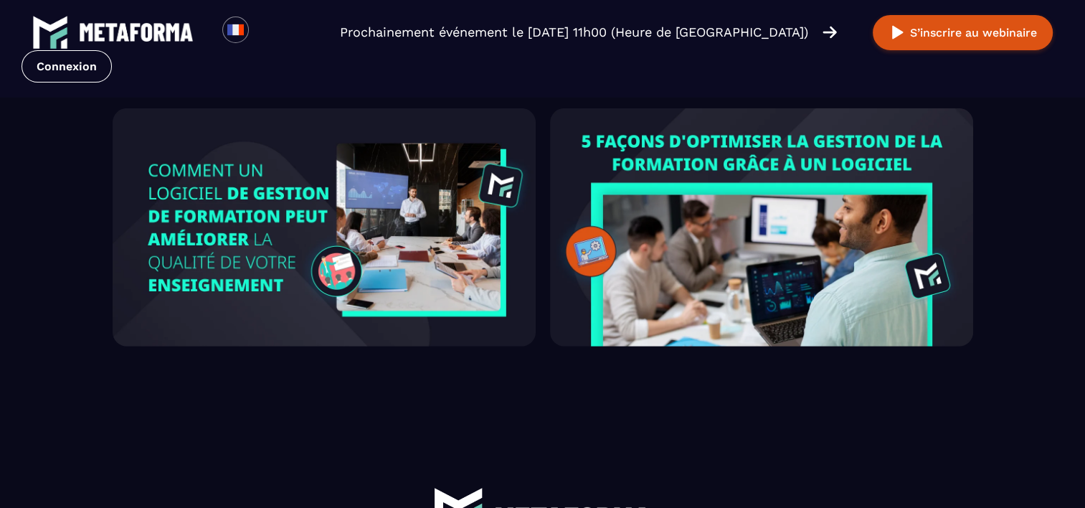
drag, startPoint x: 661, startPoint y: 156, endPoint x: 973, endPoint y: 145, distance: 311.5
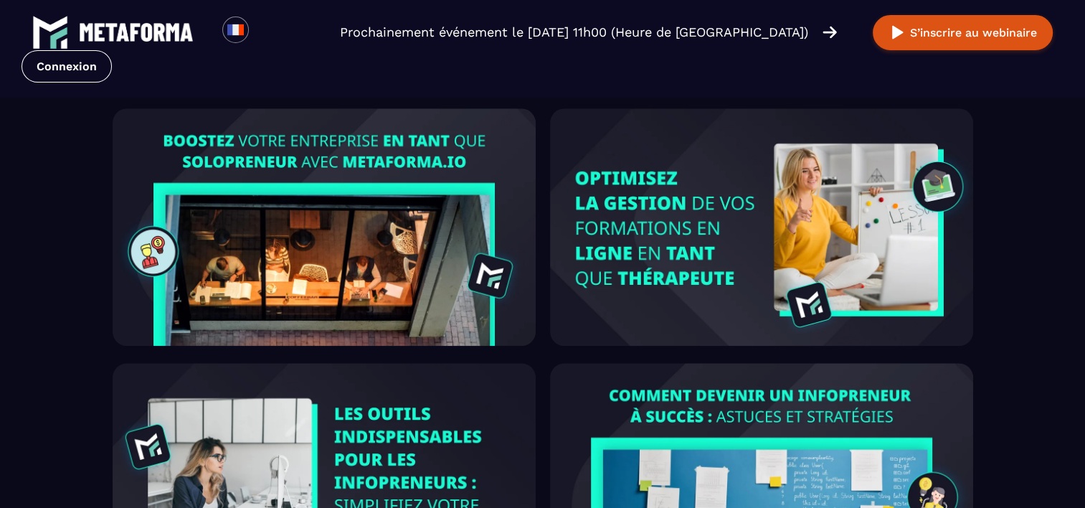
scroll to position [1570, 0]
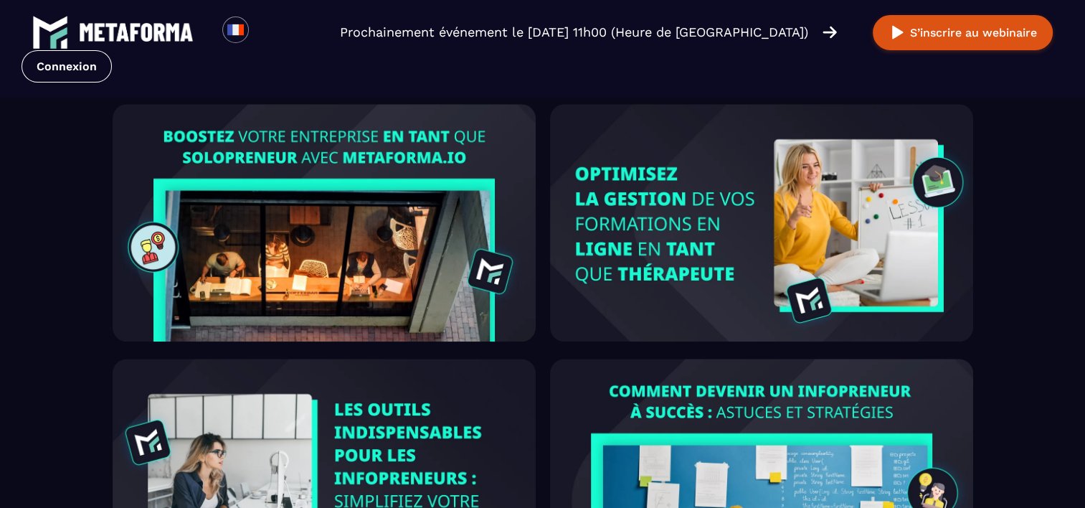
click at [416, 146] on img at bounding box center [324, 222] width 423 height 237
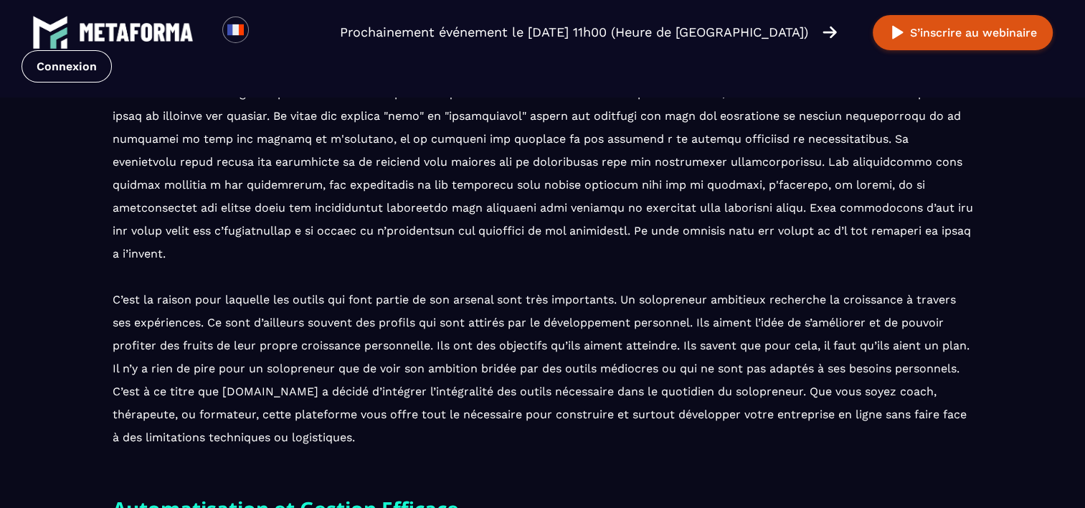
scroll to position [600, 0]
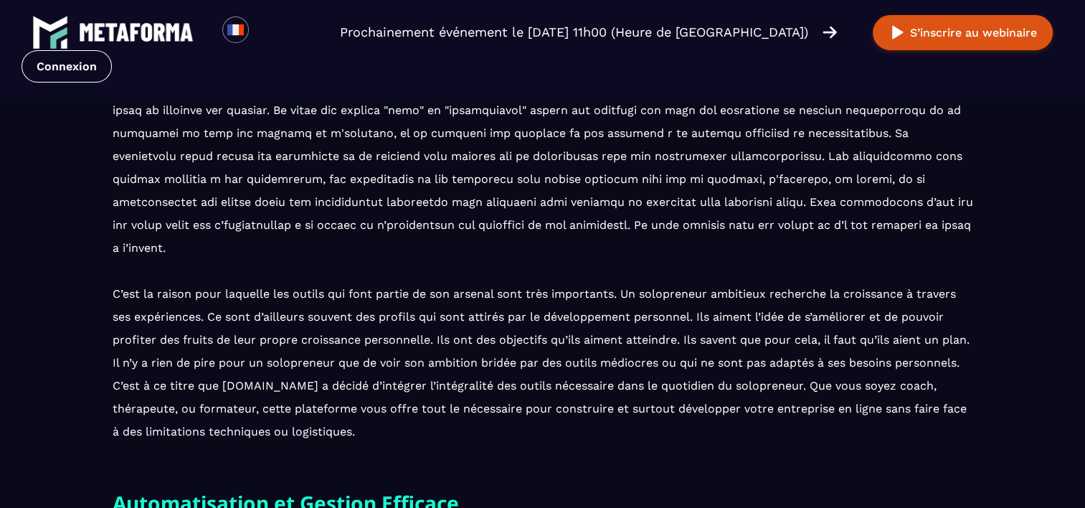
click at [611, 286] on p "C’est la raison pour laquelle les outils qui font partie de son arsenal sont tr…" at bounding box center [543, 248] width 861 height 390
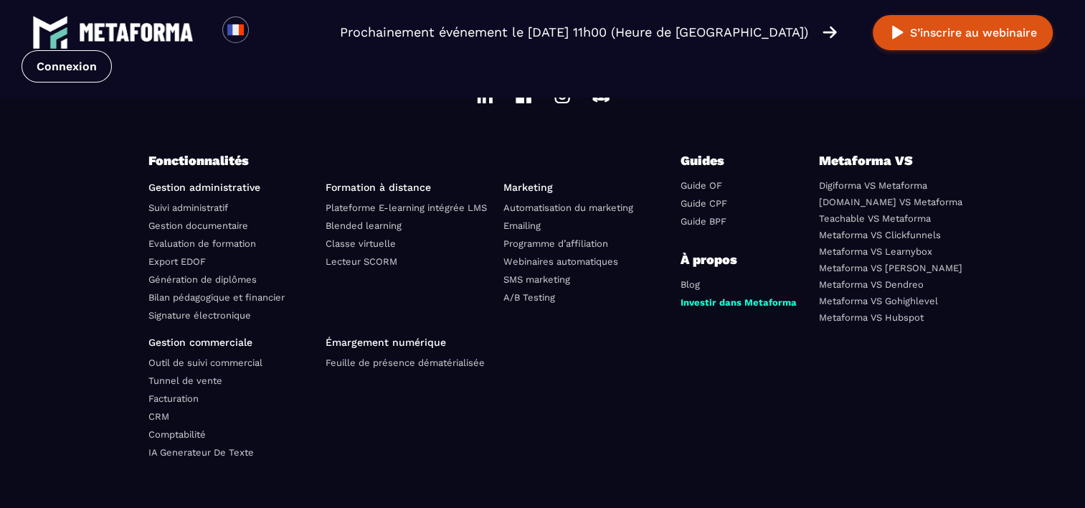
scroll to position [2853, 0]
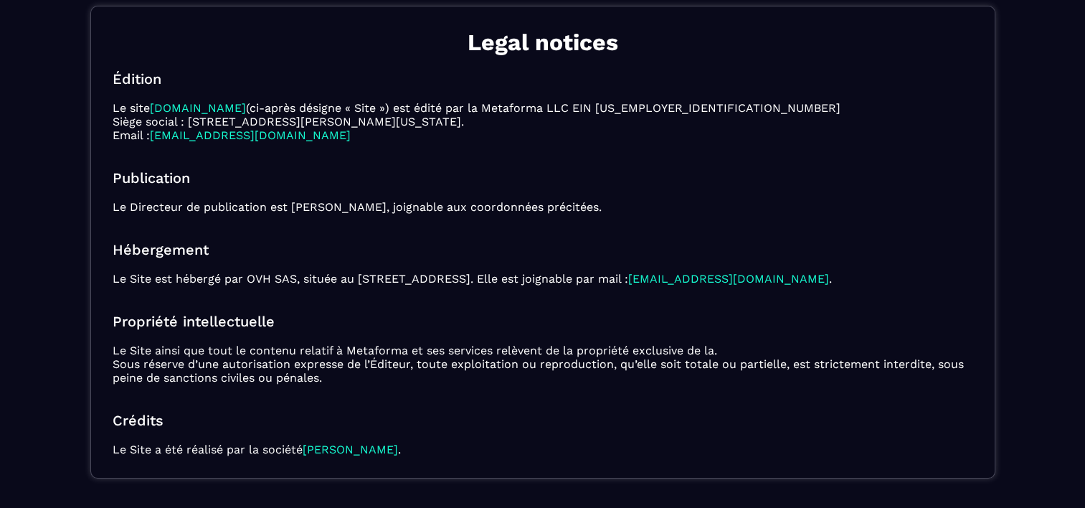
scroll to position [120, 0]
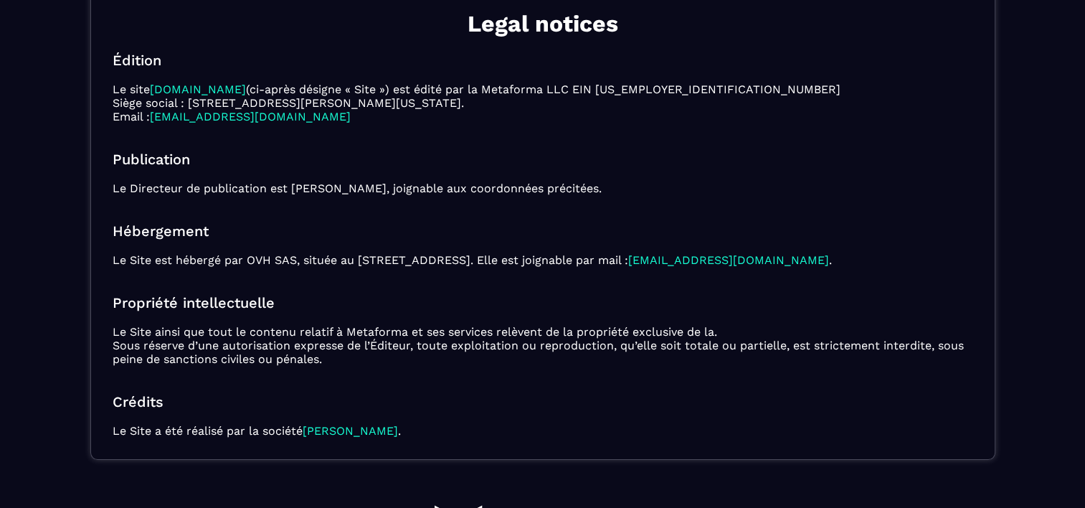
click at [315, 179] on div "Legal notices Édition Le site Métaforma.io (ci-après désigne « Site ») est édit…" at bounding box center [542, 223] width 905 height 473
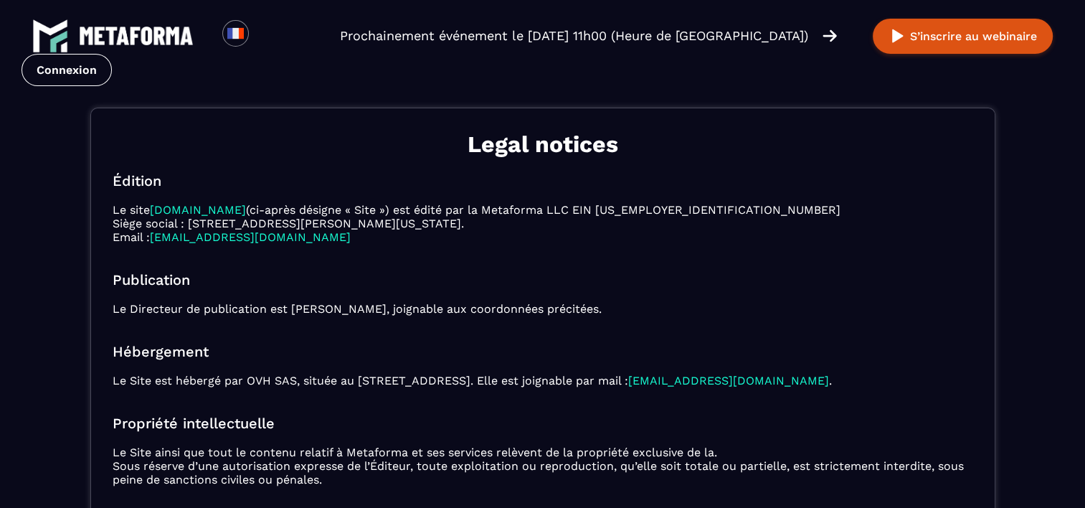
scroll to position [1, 0]
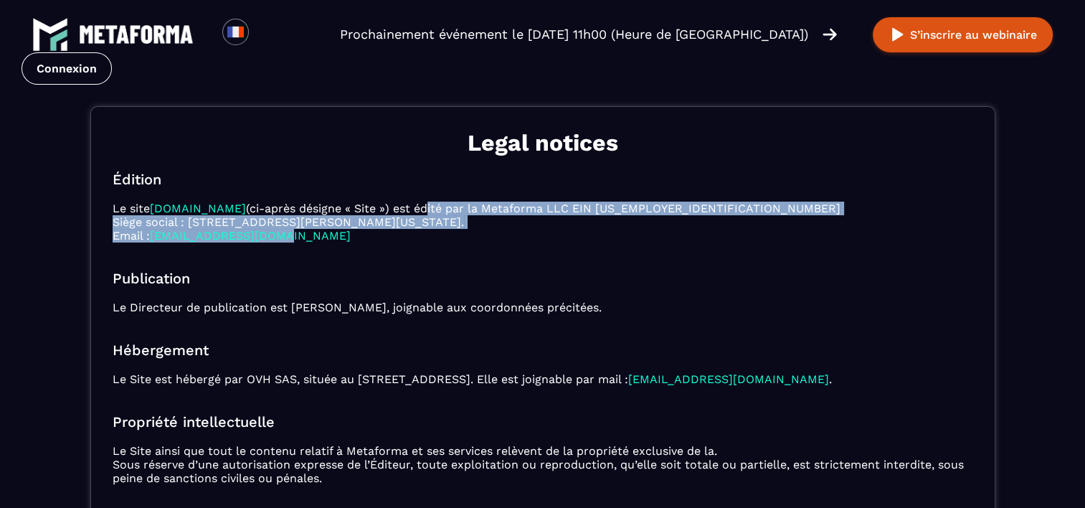
drag, startPoint x: 413, startPoint y: 231, endPoint x: 413, endPoint y: 208, distance: 23.0
click at [413, 208] on p "Le site Métaforma.io (ci-après désigne « Site ») est édité par la Metaforma LLC…" at bounding box center [543, 222] width 861 height 41
